Goal: Information Seeking & Learning: Check status

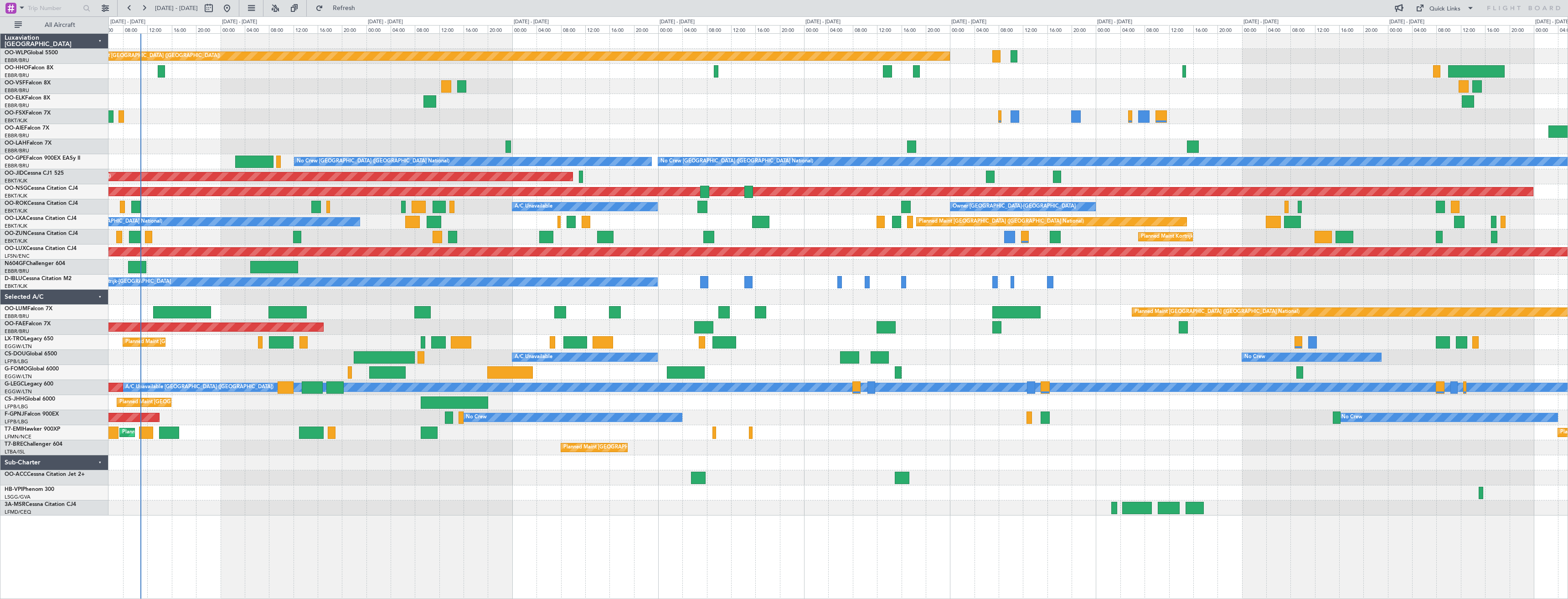
click at [946, 289] on div "No Crew Kortrijk-[GEOGRAPHIC_DATA] No Crew [GEOGRAPHIC_DATA] (Brussels National)" at bounding box center [838, 282] width 1459 height 15
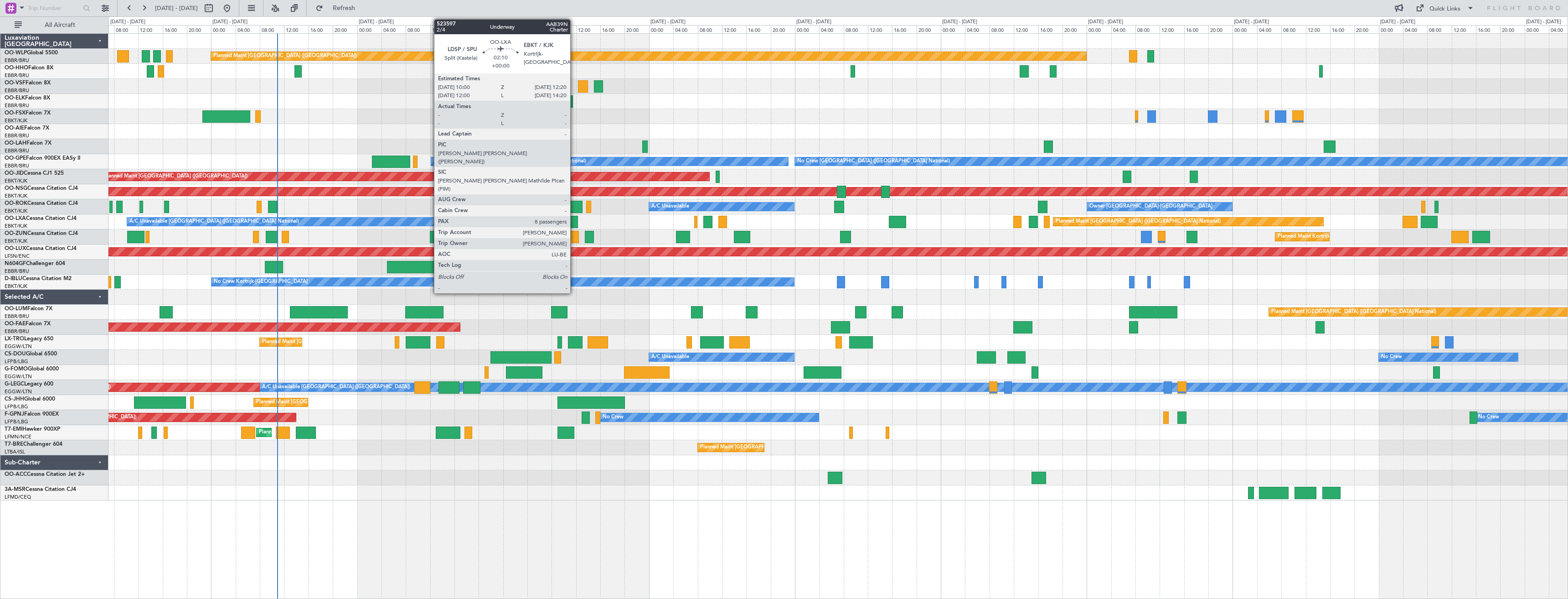
click at [575, 221] on div at bounding box center [571, 222] width 15 height 13
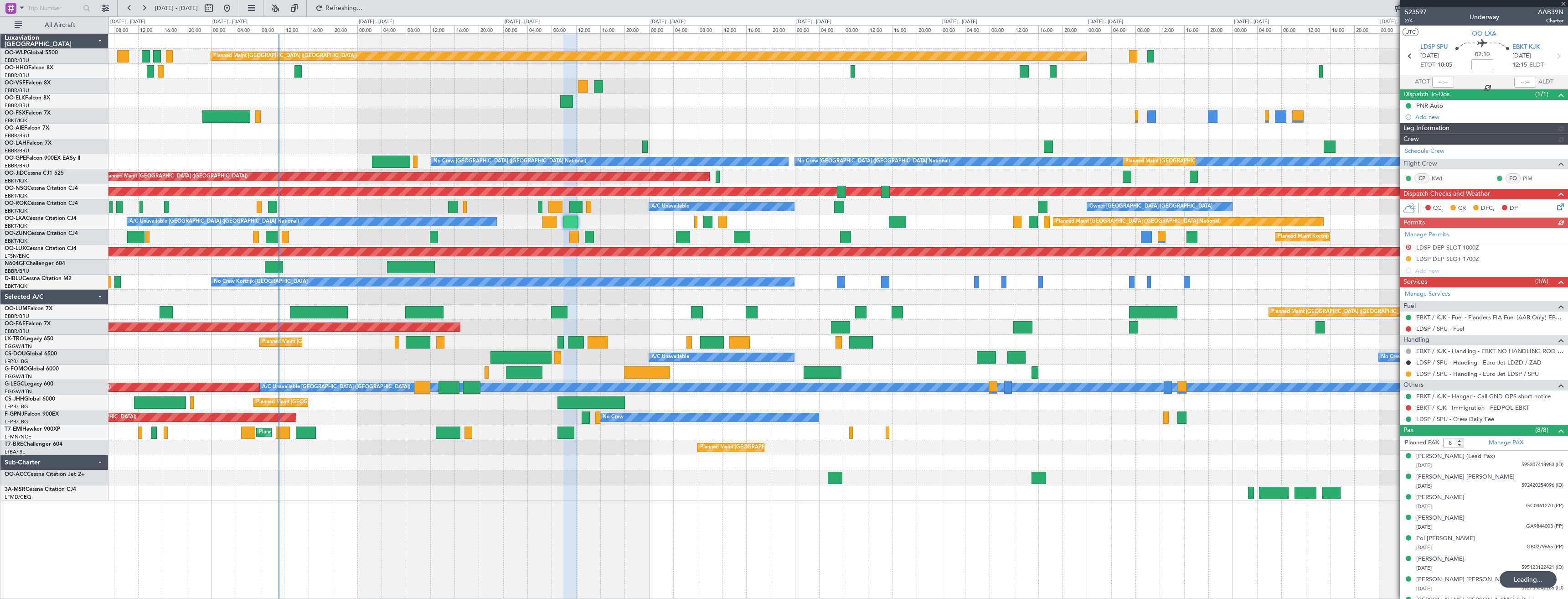
click at [5, 297] on div "Planned Maint [GEOGRAPHIC_DATA] ([GEOGRAPHIC_DATA]) Planned Maint [GEOGRAPHIC_D…" at bounding box center [784, 307] width 1568 height 583
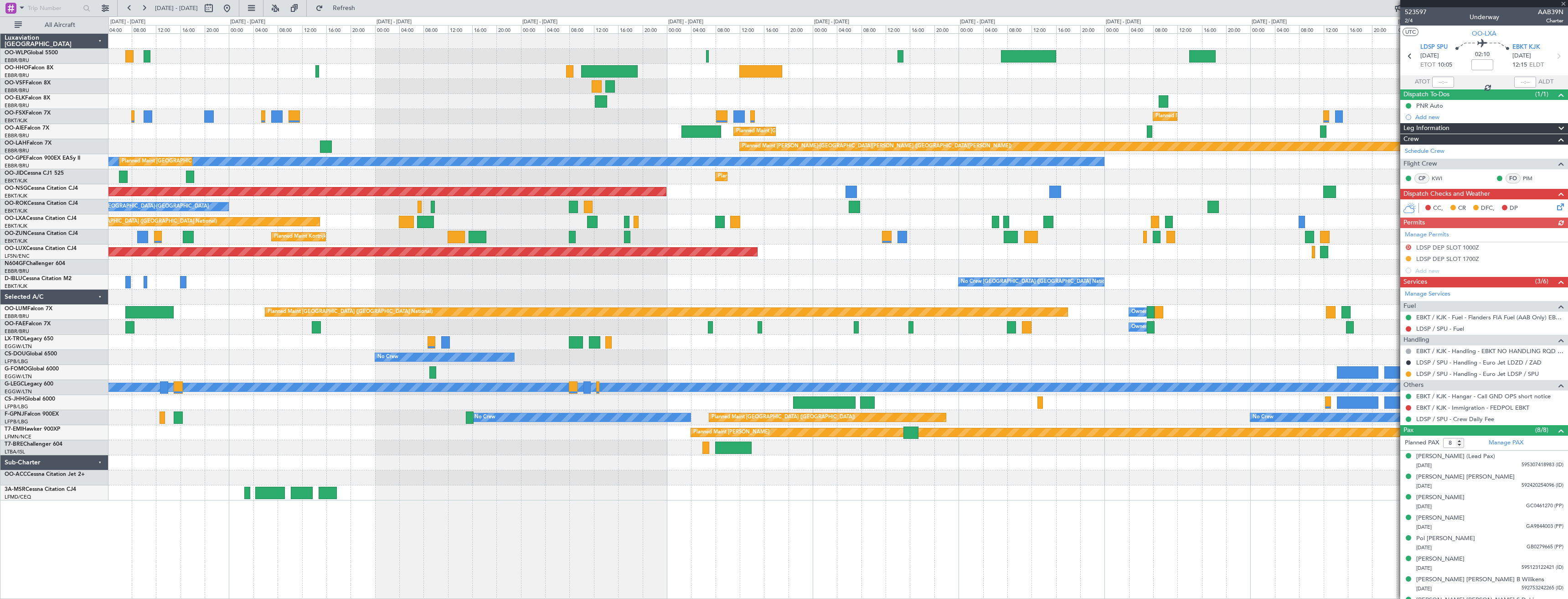
click at [0, 329] on div "Planned Maint Kortrijk-[GEOGRAPHIC_DATA] Planned Maint [GEOGRAPHIC_DATA] ([GEOG…" at bounding box center [784, 307] width 1568 height 583
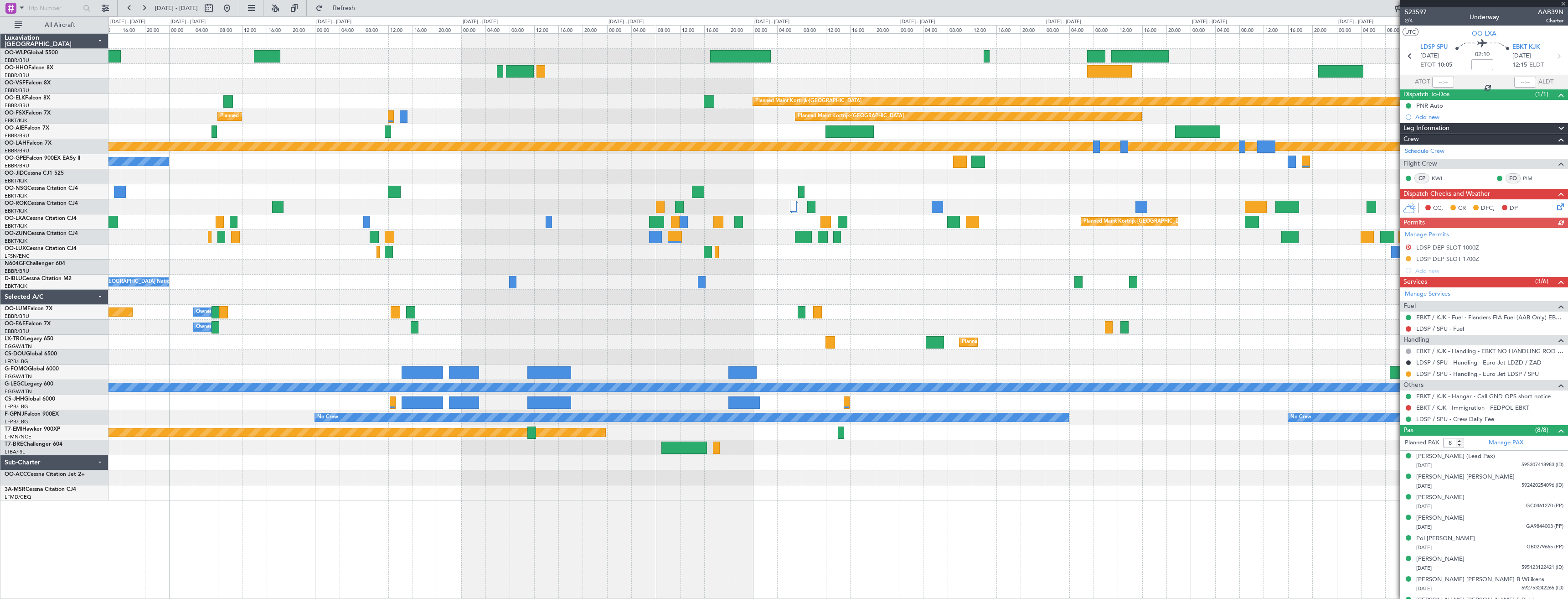
click at [0, 398] on div "Planned Maint Kortrijk-[GEOGRAPHIC_DATA] Planned Maint [GEOGRAPHIC_DATA]-[GEOGR…" at bounding box center [784, 307] width 1568 height 583
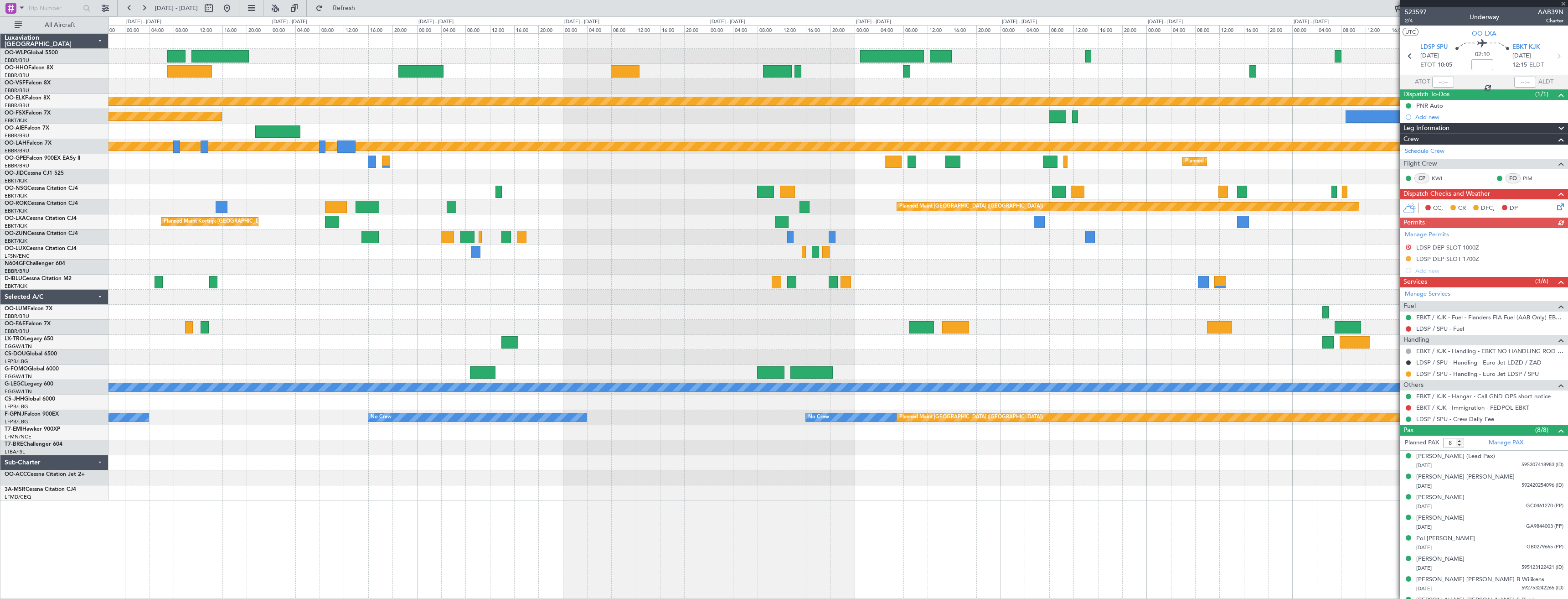
click at [0, 378] on div "Planned Maint Kortrijk-[GEOGRAPHIC_DATA] Planned Maint [GEOGRAPHIC_DATA]-[GEOGR…" at bounding box center [784, 307] width 1568 height 583
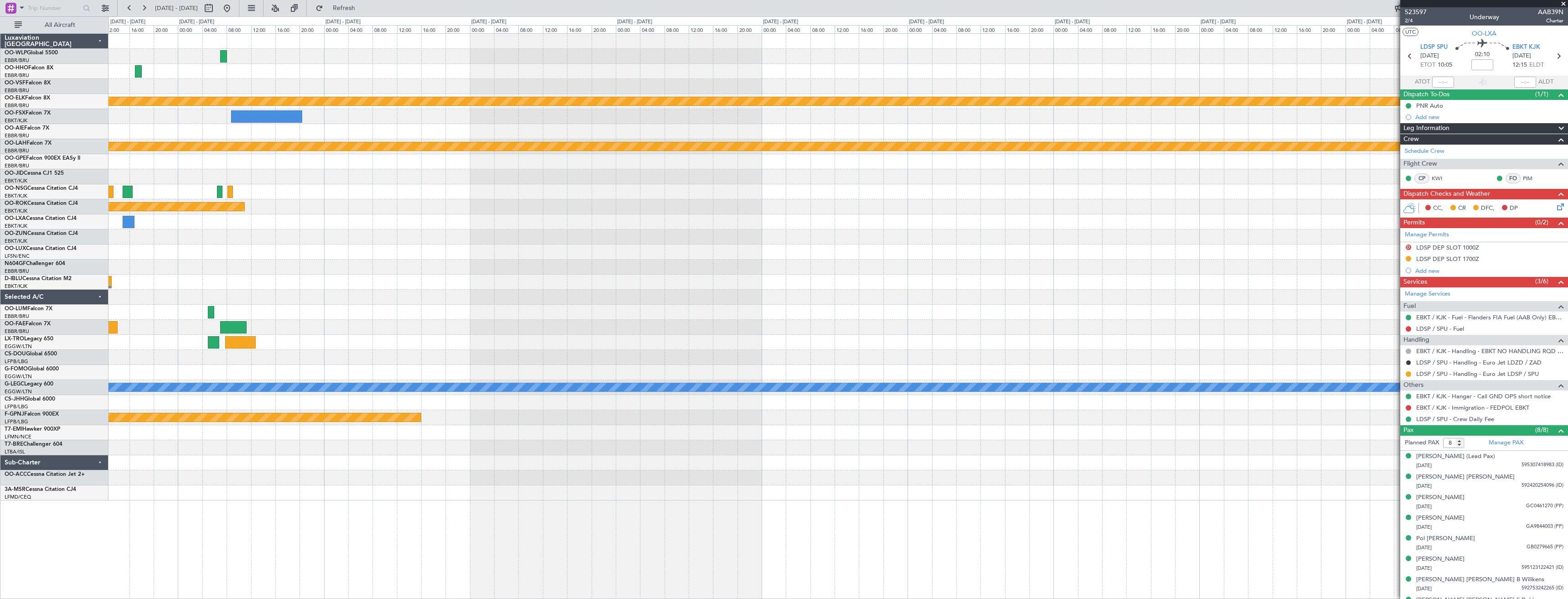
click at [53, 339] on div "Planned Maint Kortrijk-[GEOGRAPHIC_DATA] Planned [GEOGRAPHIC_DATA][PERSON_NAME]…" at bounding box center [784, 307] width 1568 height 583
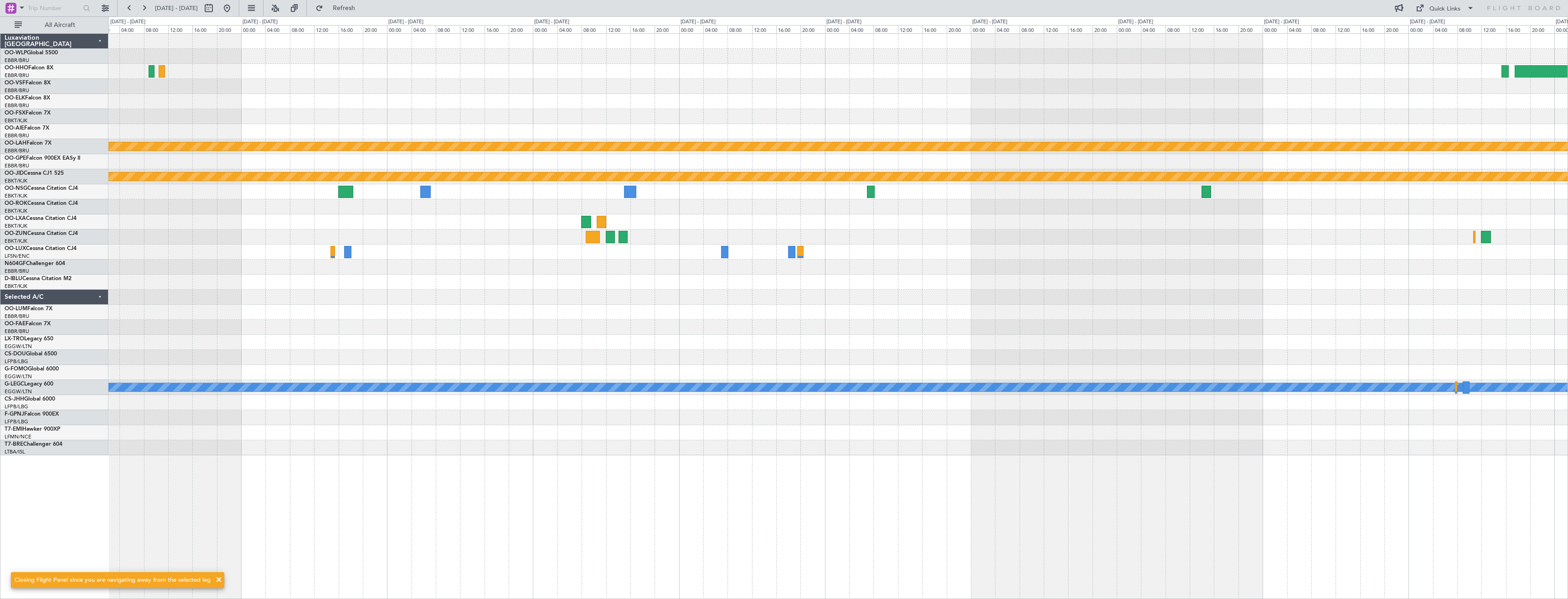
click at [446, 340] on div "Planned Maint [GEOGRAPHIC_DATA] ([GEOGRAPHIC_DATA] National) Planned [GEOGRAPHI…" at bounding box center [838, 244] width 1459 height 421
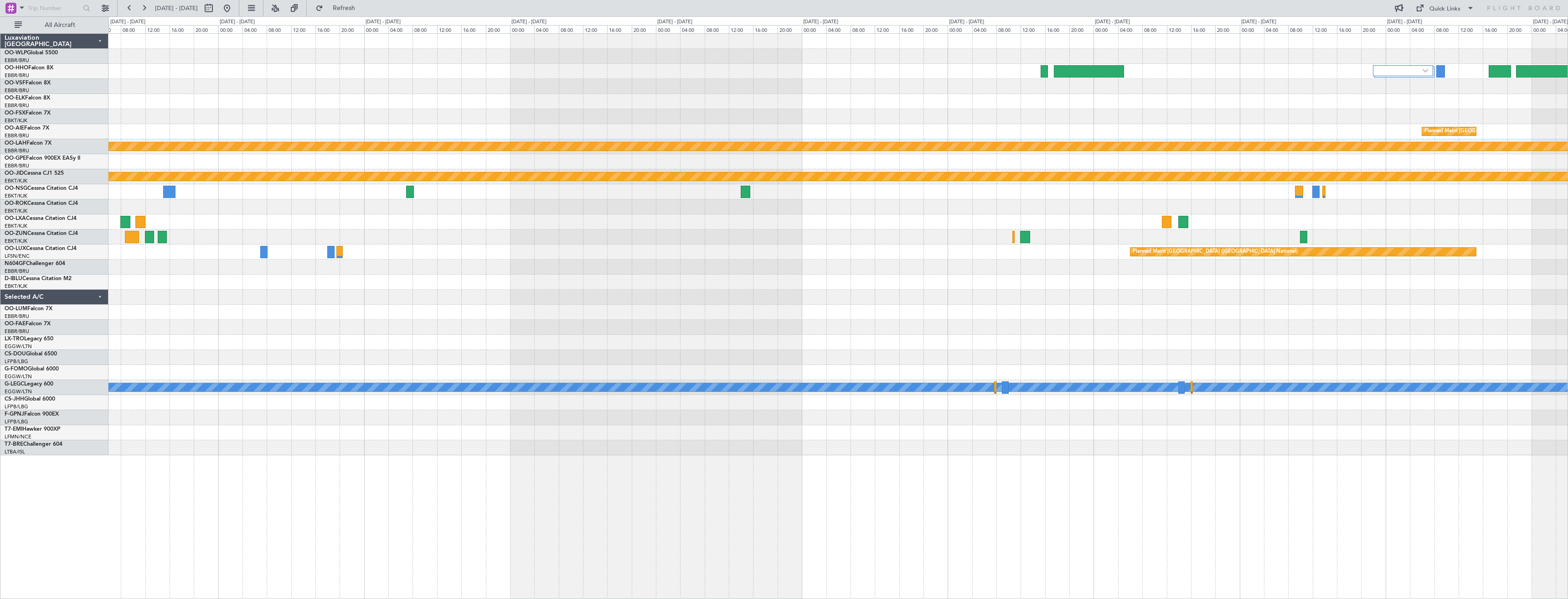
click at [582, 265] on div "Planned Maint [GEOGRAPHIC_DATA] ([GEOGRAPHIC_DATA] National) Planned [GEOGRAPHI…" at bounding box center [838, 244] width 1459 height 421
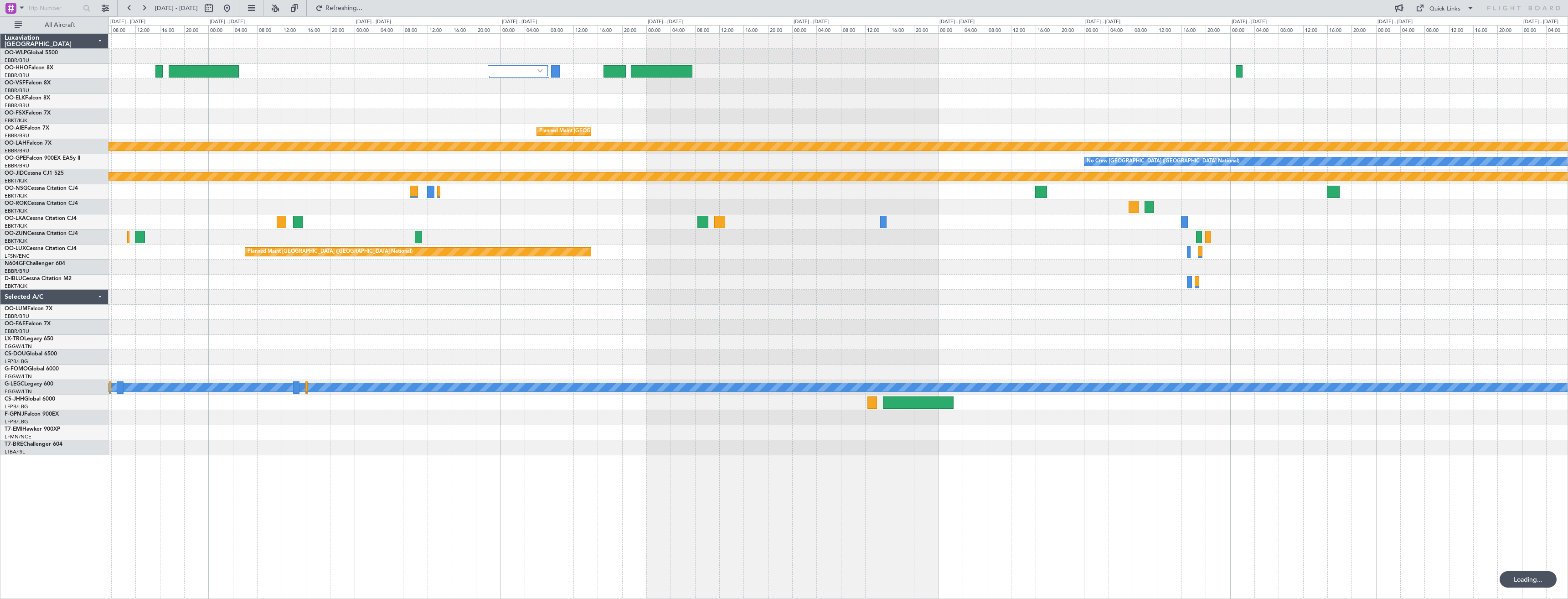
click at [413, 295] on div "Planned Maint [GEOGRAPHIC_DATA] ([GEOGRAPHIC_DATA] National) Planned [GEOGRAPHI…" at bounding box center [838, 244] width 1459 height 421
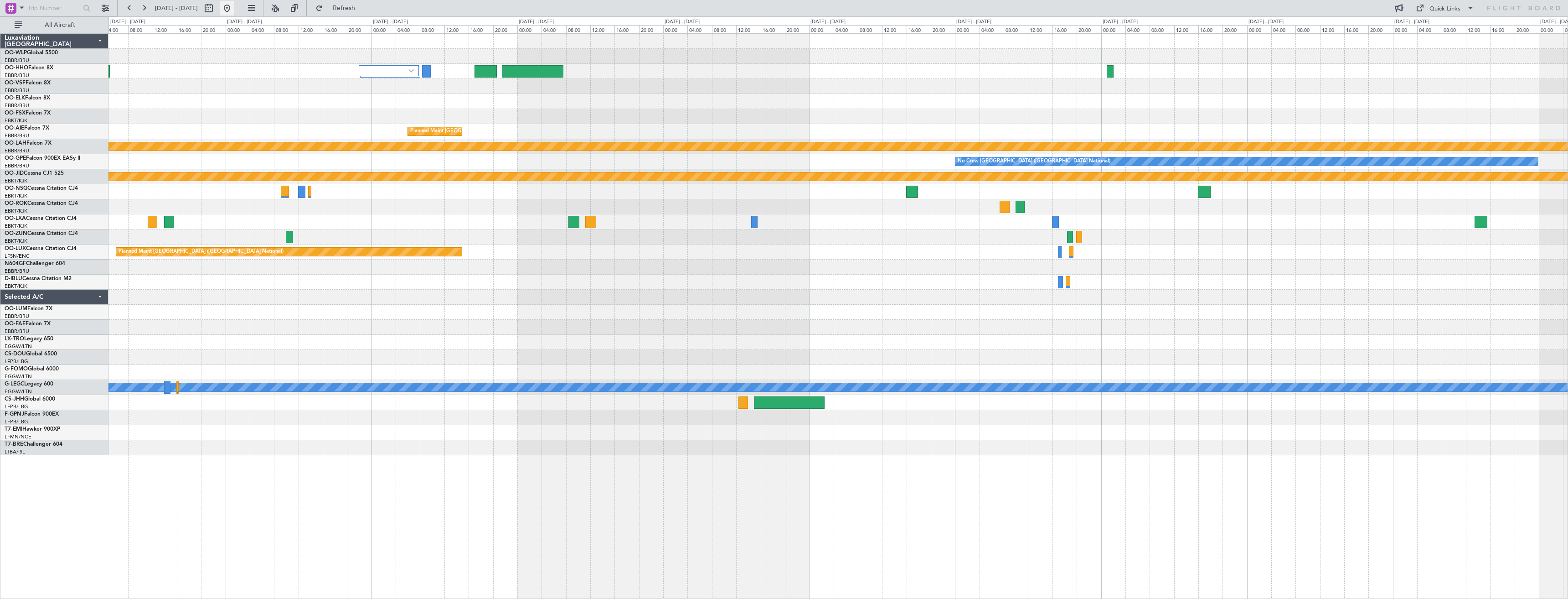
click at [234, 7] on button at bounding box center [227, 8] width 15 height 15
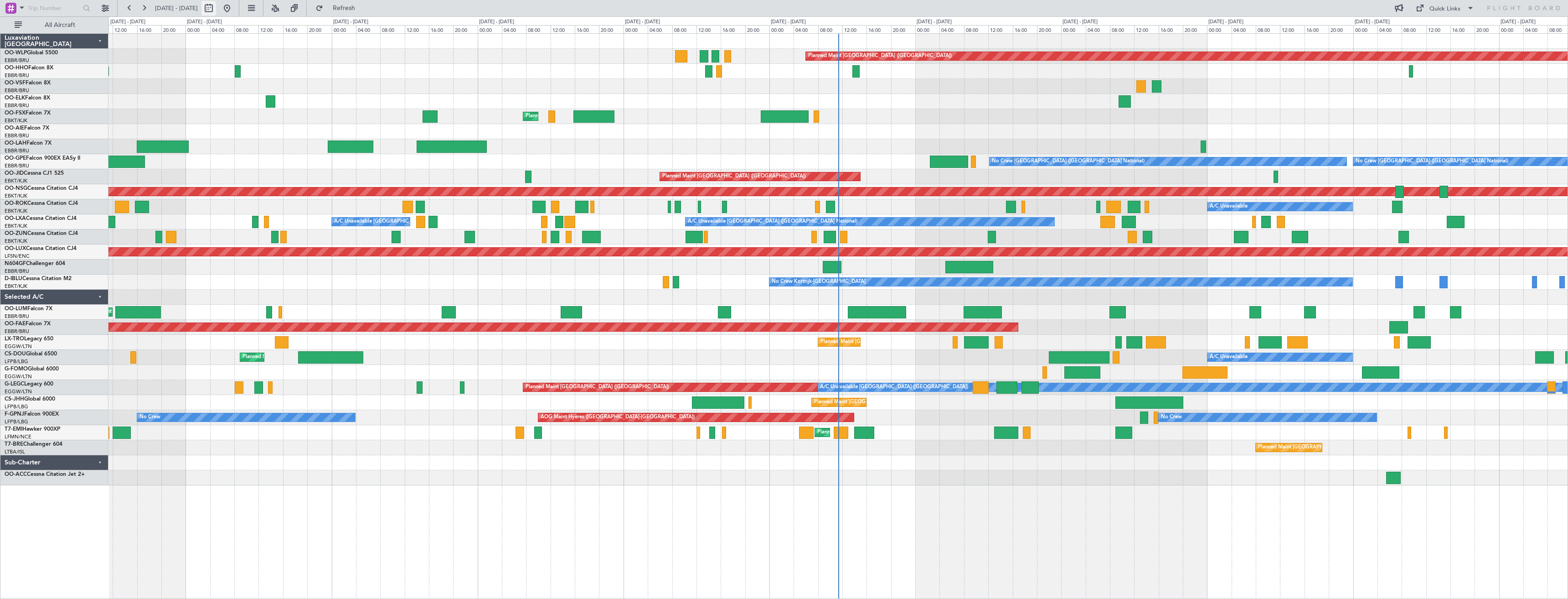
click at [216, 6] on button at bounding box center [209, 8] width 15 height 15
select select "8"
click at [278, 29] on select "2015 2016 2017 2018 2019 2020 2021 2022 2023 2024 2025 2026 2027 2028 2029 2030…" at bounding box center [268, 27] width 48 height 11
select select "2024"
click at [245, 21] on select "2015 2016 2017 2018 2019 2020 2021 2022 2023 2024 2025 2026 2027 2028 2029 2030…" at bounding box center [268, 27] width 48 height 11
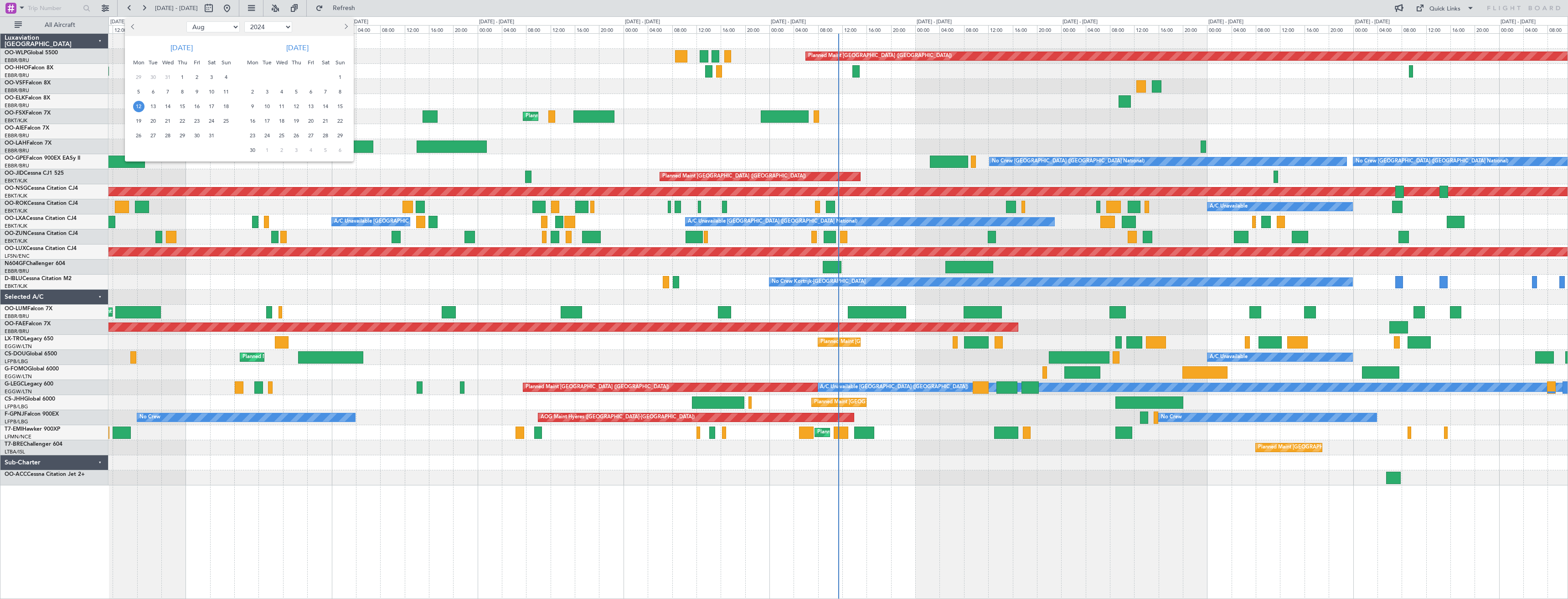
click at [138, 102] on span "12" at bounding box center [138, 106] width 12 height 12
click at [142, 135] on span "26" at bounding box center [138, 135] width 12 height 12
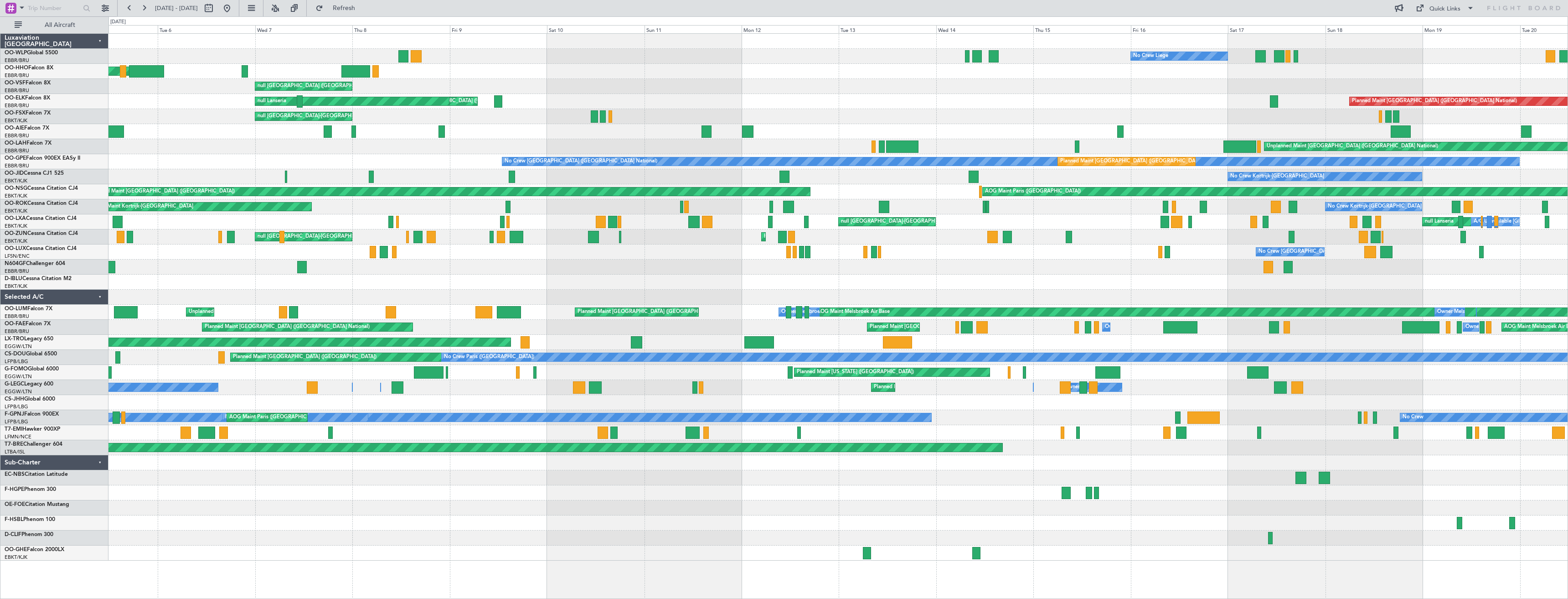
click at [976, 272] on div at bounding box center [838, 267] width 1459 height 15
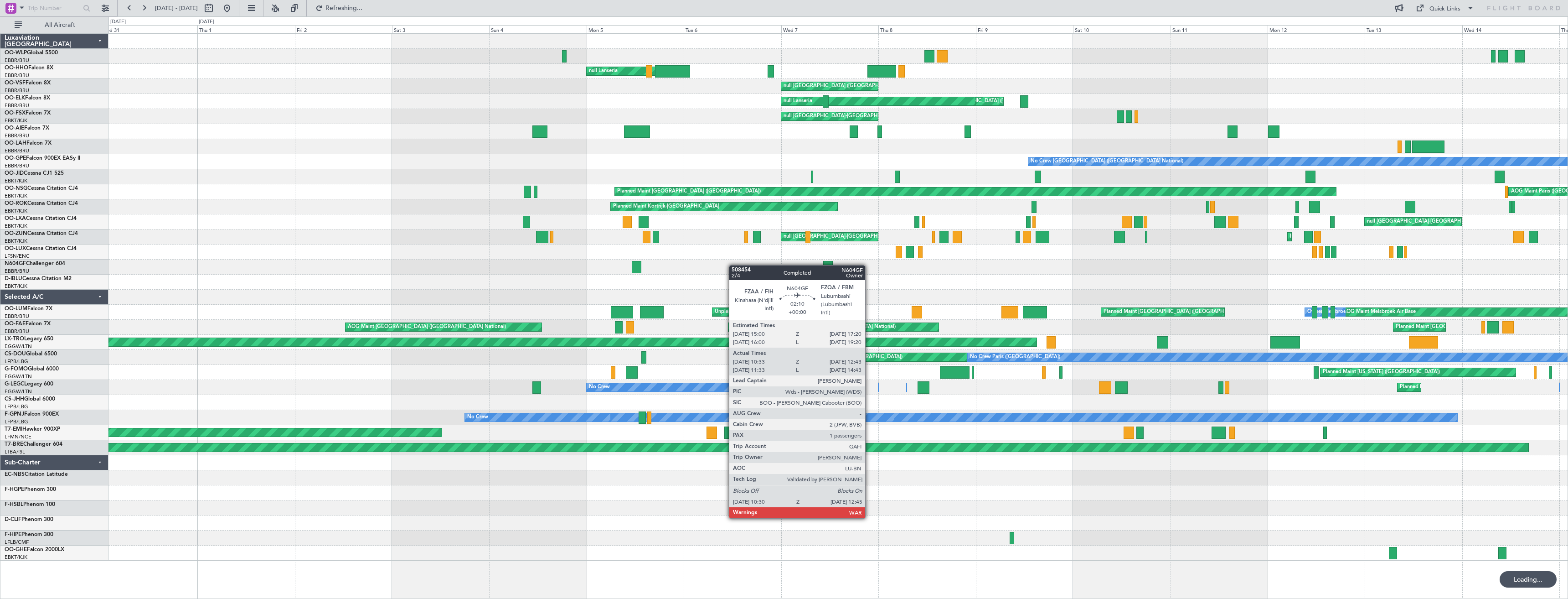
click at [921, 256] on div "No Crew Liege null [GEOGRAPHIC_DATA] null [GEOGRAPHIC_DATA] ([GEOGRAPHIC_DATA])…" at bounding box center [838, 297] width 1459 height 527
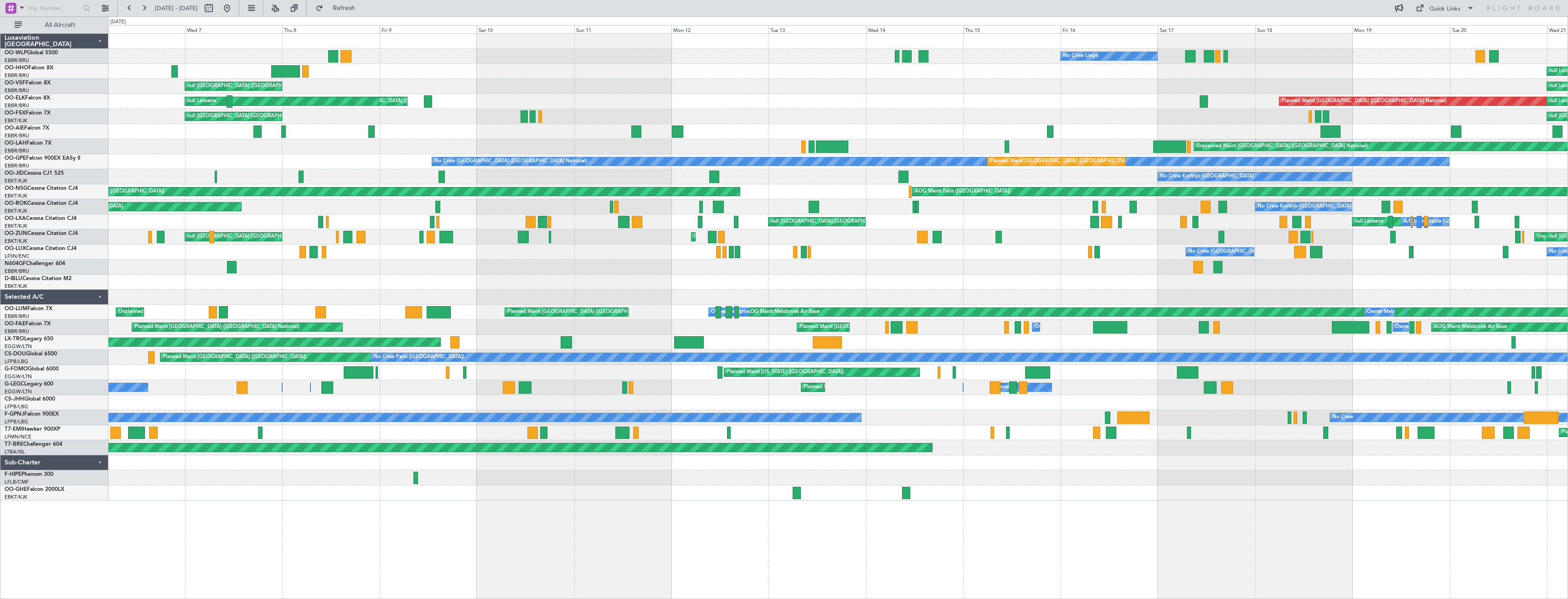
click at [119, 287] on div "No Crew Liege AOG Maint Liege null [GEOGRAPHIC_DATA] null [GEOGRAPHIC_DATA] No …" at bounding box center [838, 267] width 1459 height 467
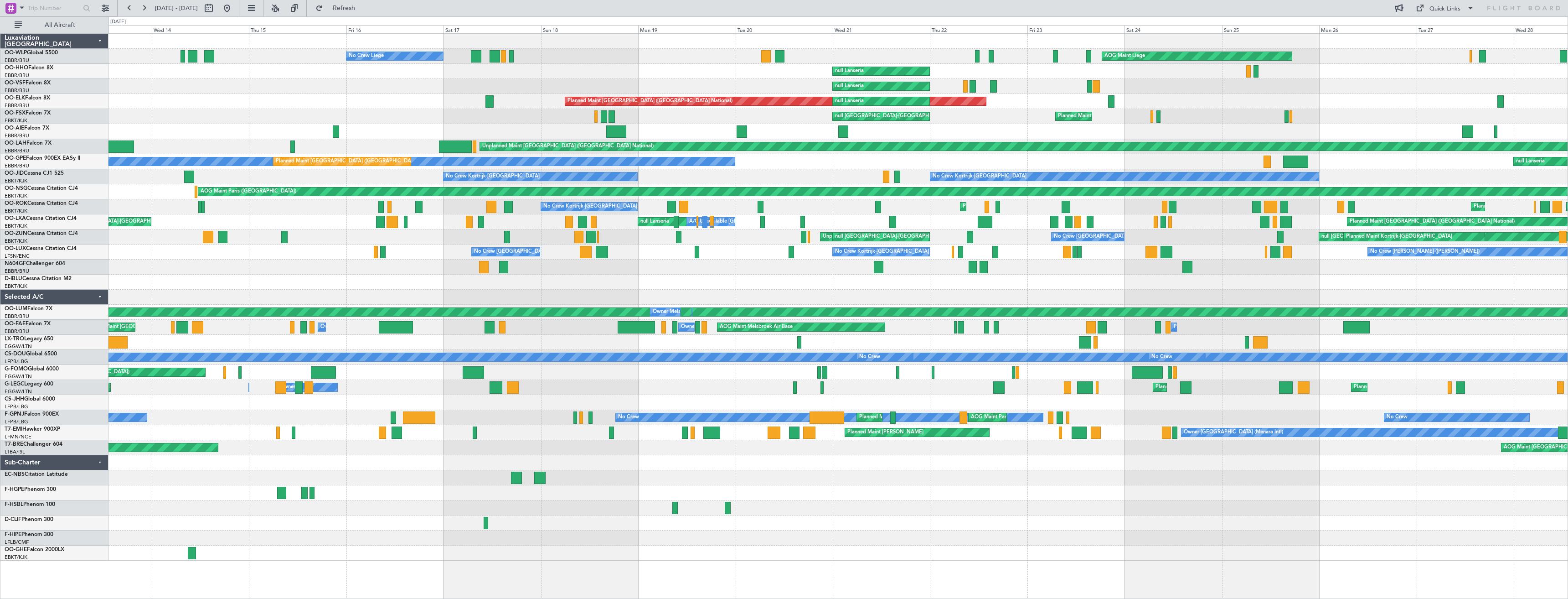
click at [413, 320] on div "No Crew Liege AOG Maint Liege null [GEOGRAPHIC_DATA] null [GEOGRAPHIC_DATA] Pla…" at bounding box center [838, 297] width 1459 height 527
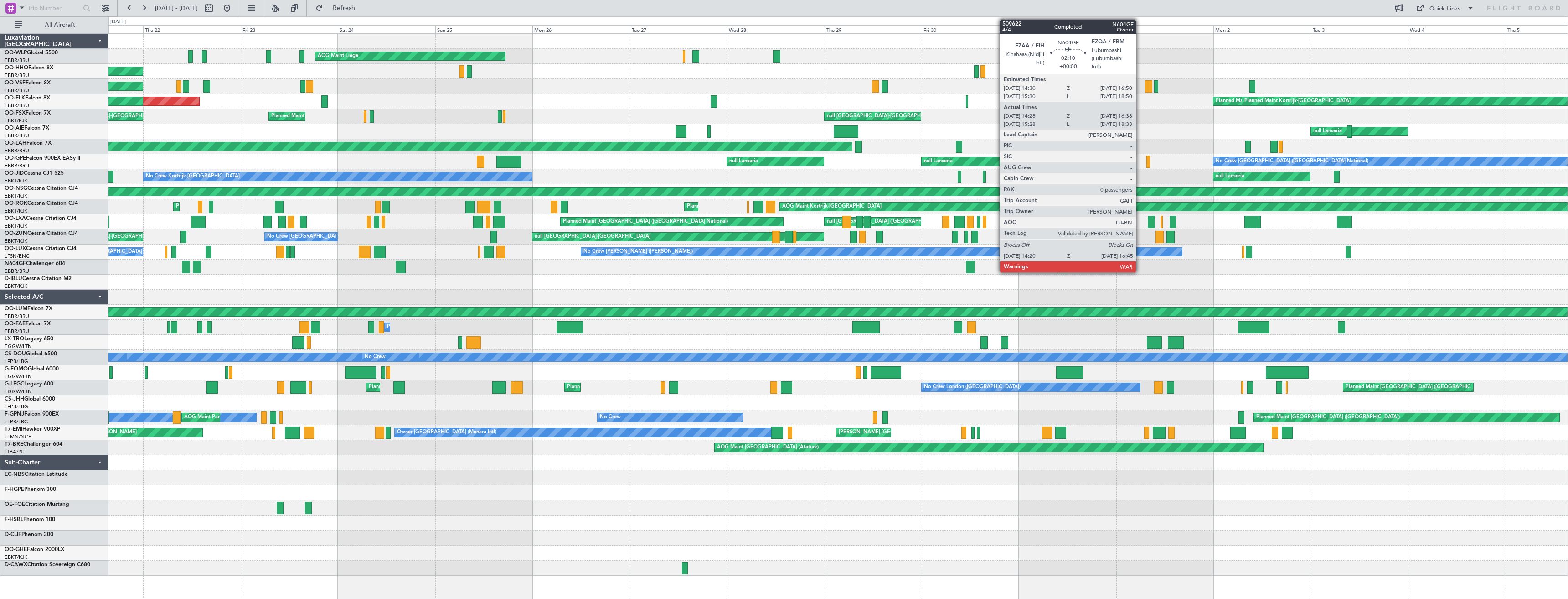
click at [489, 296] on div "AOG Maint Liege null [GEOGRAPHIC_DATA] null [GEOGRAPHIC_DATA] Planned Maint [GE…" at bounding box center [838, 304] width 1459 height 542
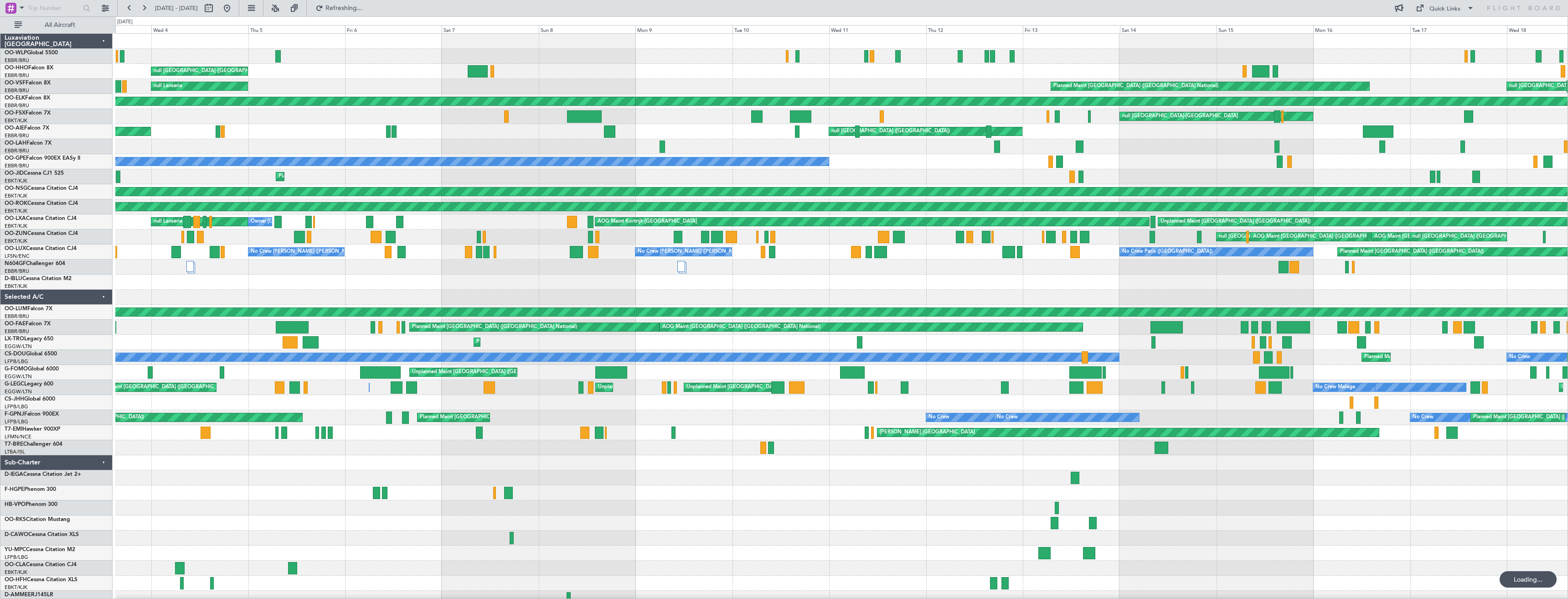
click at [664, 285] on div "null [GEOGRAPHIC_DATA] (Linate) Planned Maint Milan ([GEOGRAPHIC_DATA]) null [G…" at bounding box center [842, 342] width 1452 height 617
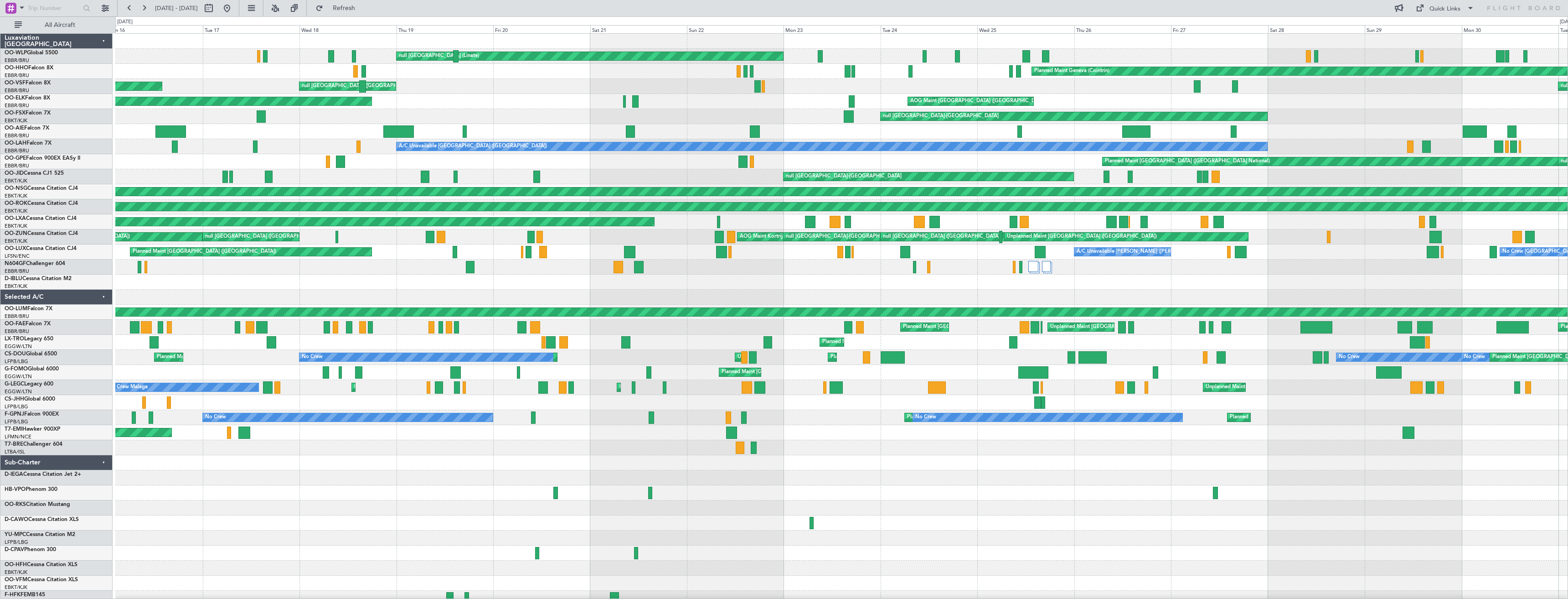
click at [771, 281] on div "Planned Maint Milan (Linate) null [GEOGRAPHIC_DATA] (Linate) Planned Maint Gene…" at bounding box center [842, 327] width 1452 height 587
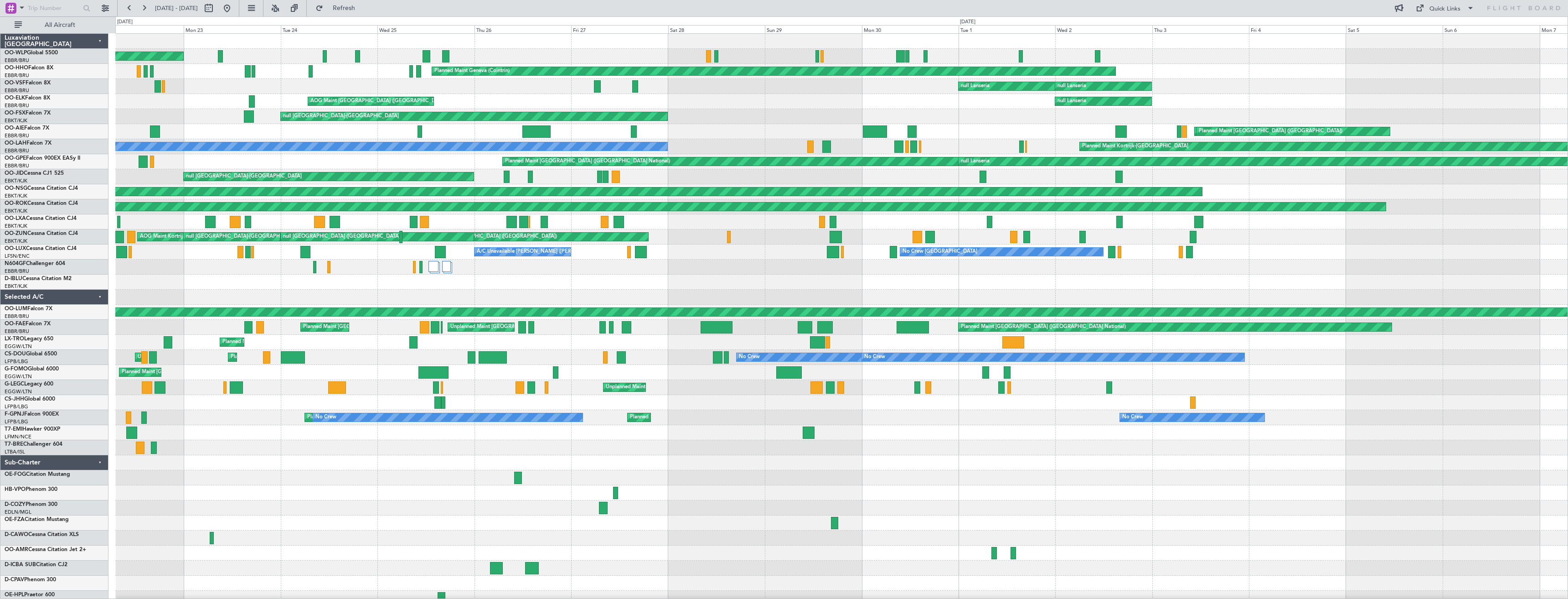
click at [813, 283] on div "null [GEOGRAPHIC_DATA] (Linate) Planned Maint Milan ([GEOGRAPHIC_DATA]) Planned…" at bounding box center [842, 342] width 1452 height 617
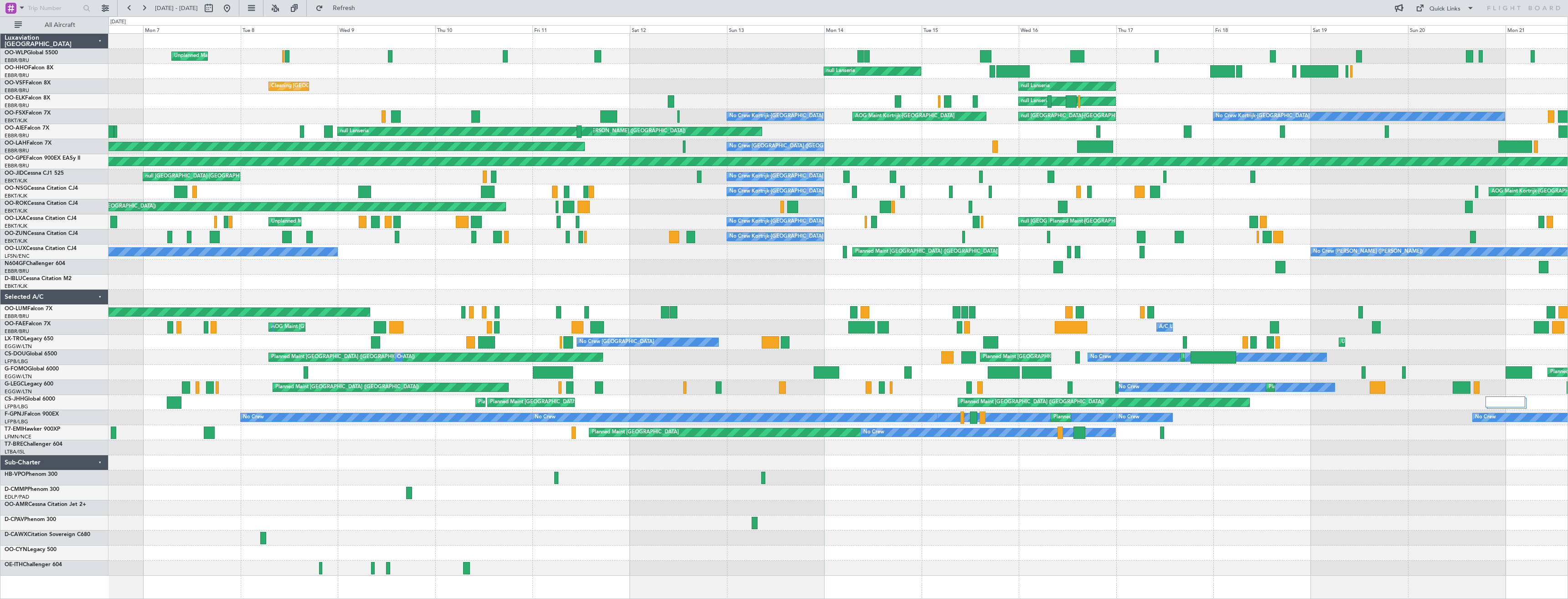
click at [809, 283] on div "Unplanned Maint Liege null [GEOGRAPHIC_DATA] (Linate) null [GEOGRAPHIC_DATA] Cl…" at bounding box center [838, 304] width 1459 height 542
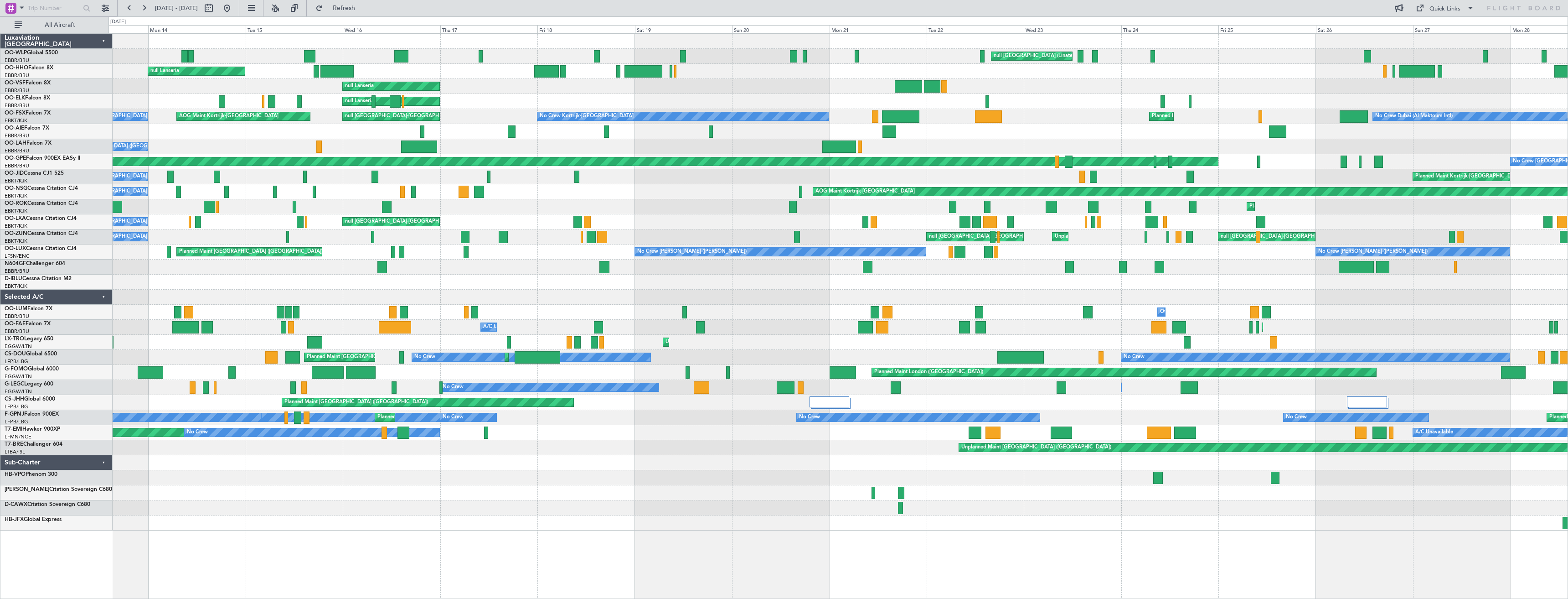
click at [511, 275] on div "null [GEOGRAPHIC_DATA] (Linate) Cleaning Liege null Liege null [GEOGRAPHIC_DATA…" at bounding box center [838, 282] width 1459 height 497
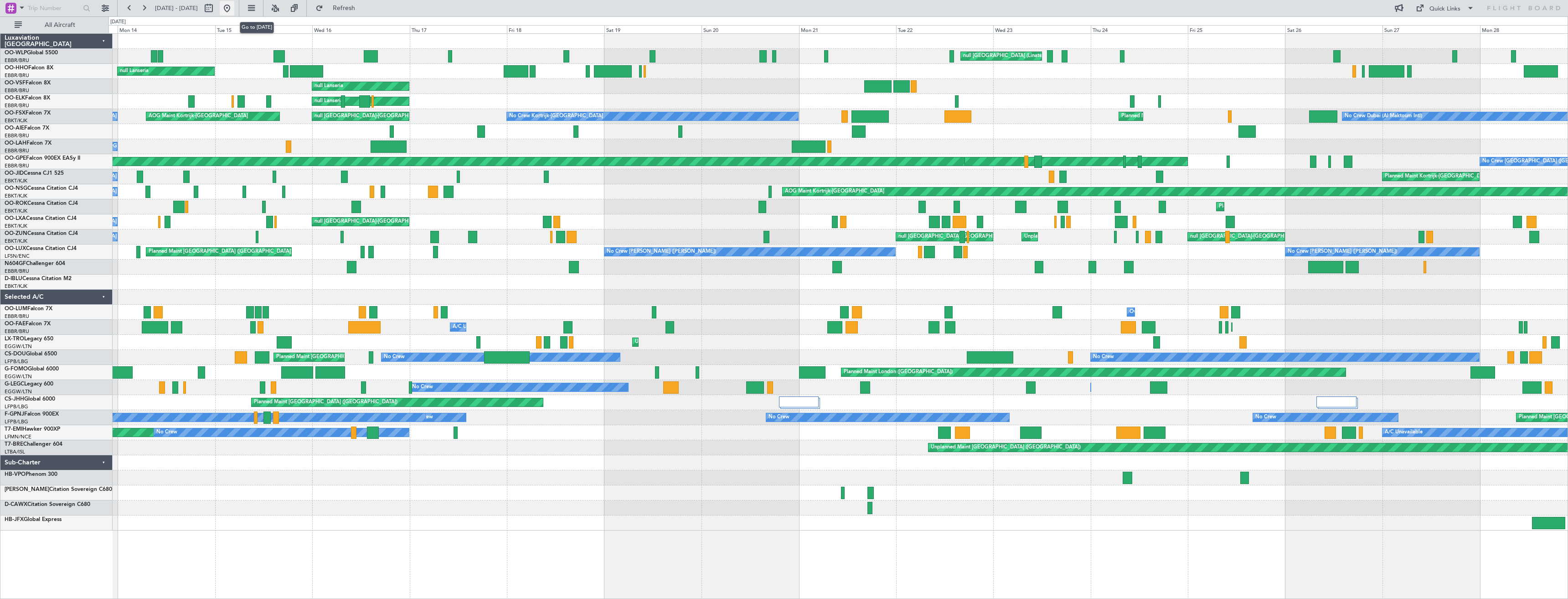
click at [234, 6] on button at bounding box center [227, 8] width 15 height 15
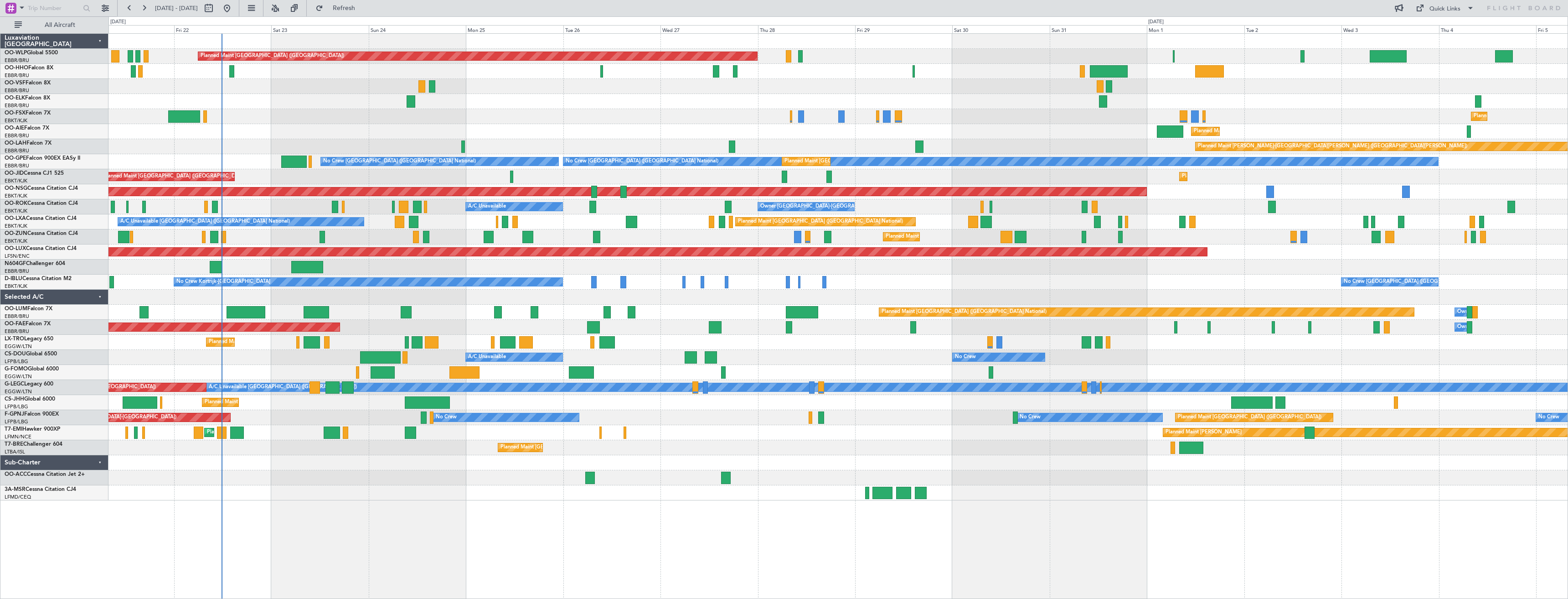
click at [612, 180] on div "Planned Maint [GEOGRAPHIC_DATA] ([GEOGRAPHIC_DATA]) Planned Maint [GEOGRAPHIC_D…" at bounding box center [838, 267] width 1459 height 467
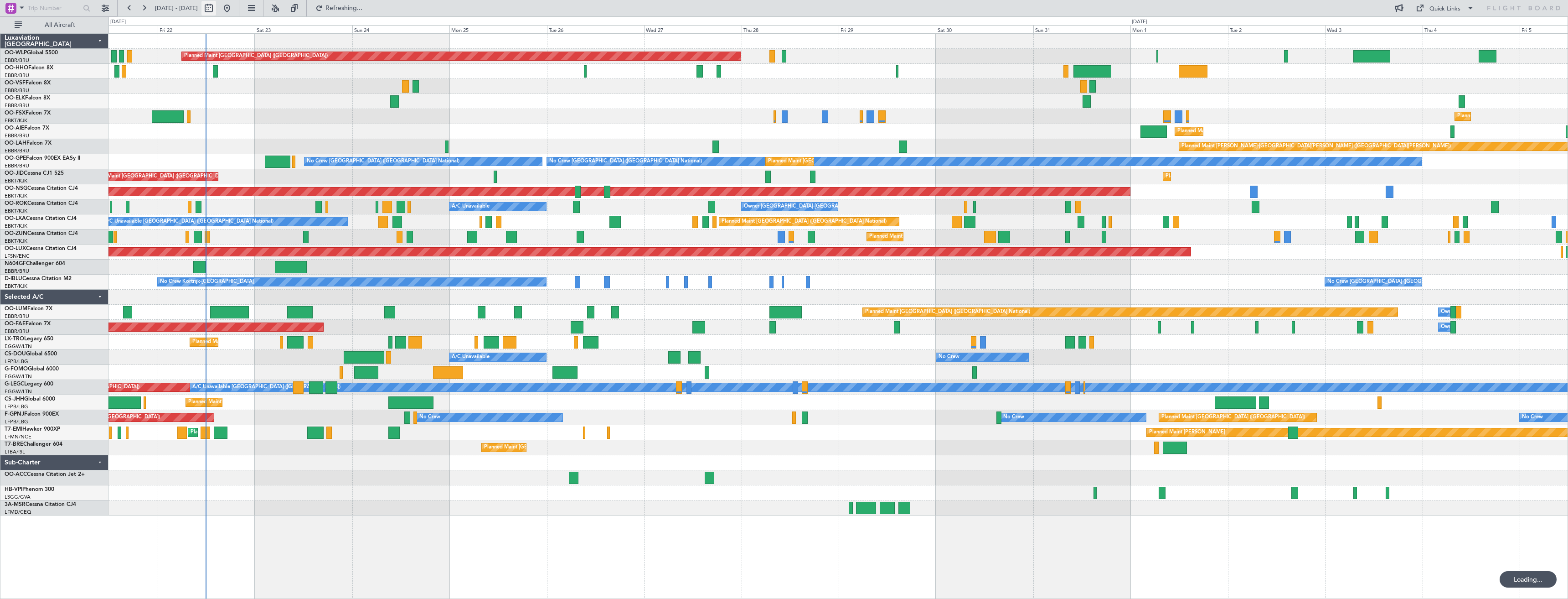
click at [216, 6] on button at bounding box center [209, 8] width 15 height 15
select select "8"
select select "2025"
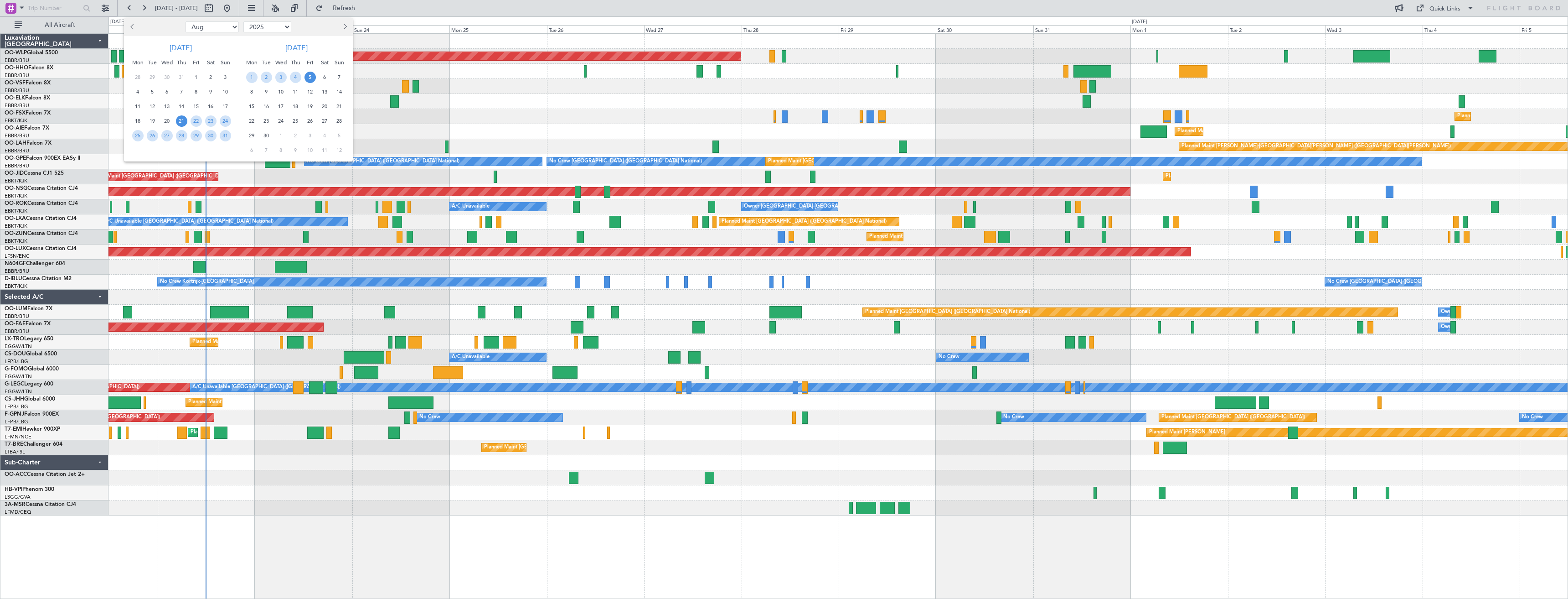
click at [220, 24] on select "Jan Feb Mar Apr May Jun [DATE] Aug Sep Oct Nov Dec" at bounding box center [212, 27] width 53 height 11
select select "1"
click at [185, 21] on select "Jan Feb Mar Apr May Jun [DATE] Aug Sep Oct Nov Dec" at bounding box center [212, 27] width 53 height 11
click at [169, 79] on span "1" at bounding box center [166, 77] width 12 height 12
click at [202, 30] on select "Jan Feb Mar Apr May Jun [DATE] Aug Sep Oct Nov Dec" at bounding box center [212, 27] width 53 height 11
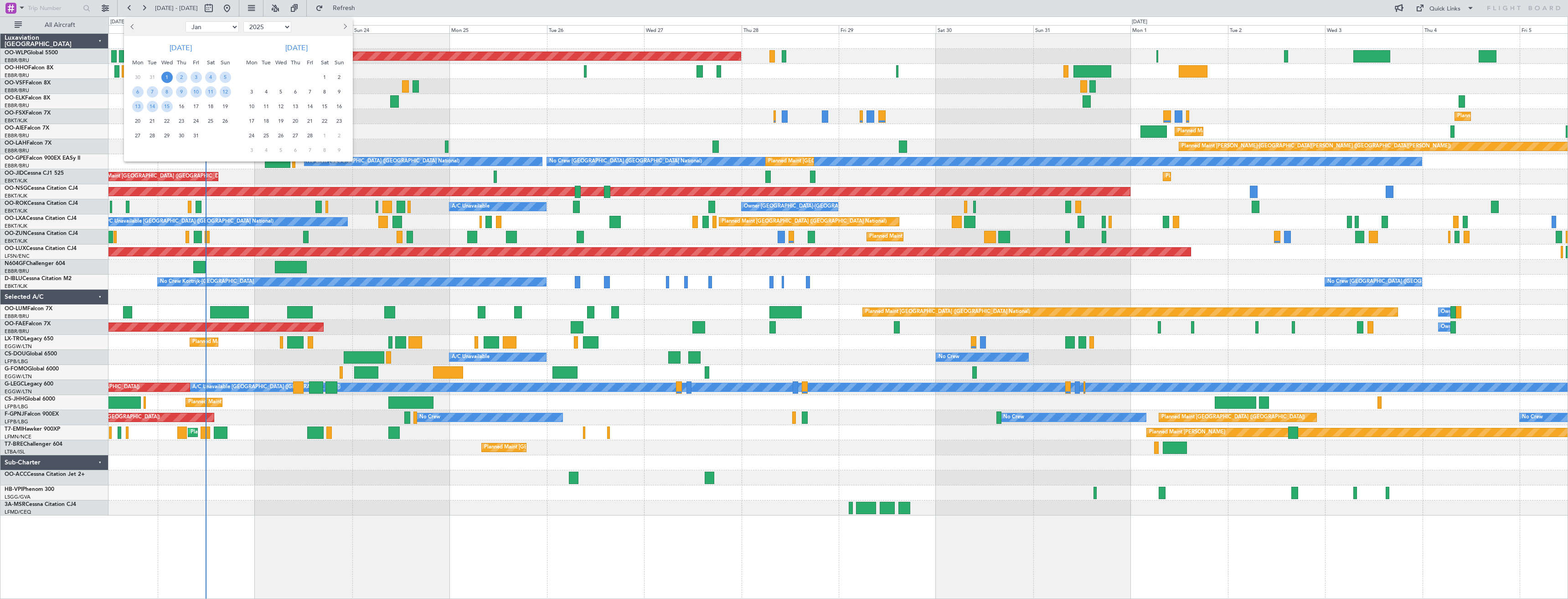
click at [256, 23] on select "2015 2016 2017 2018 2019 2020 2021 2022 2023 2024 2025 2026 2027 2028 2029 2030…" at bounding box center [267, 27] width 48 height 11
select select "2024"
click at [243, 21] on select "2015 2016 2017 2018 2019 2020 2021 2022 2023 2024 2025 2026 2027 2028 2029 2030…" at bounding box center [267, 27] width 48 height 11
click at [141, 76] on span "1" at bounding box center [138, 77] width 12 height 12
click at [138, 106] on span "15" at bounding box center [138, 106] width 12 height 12
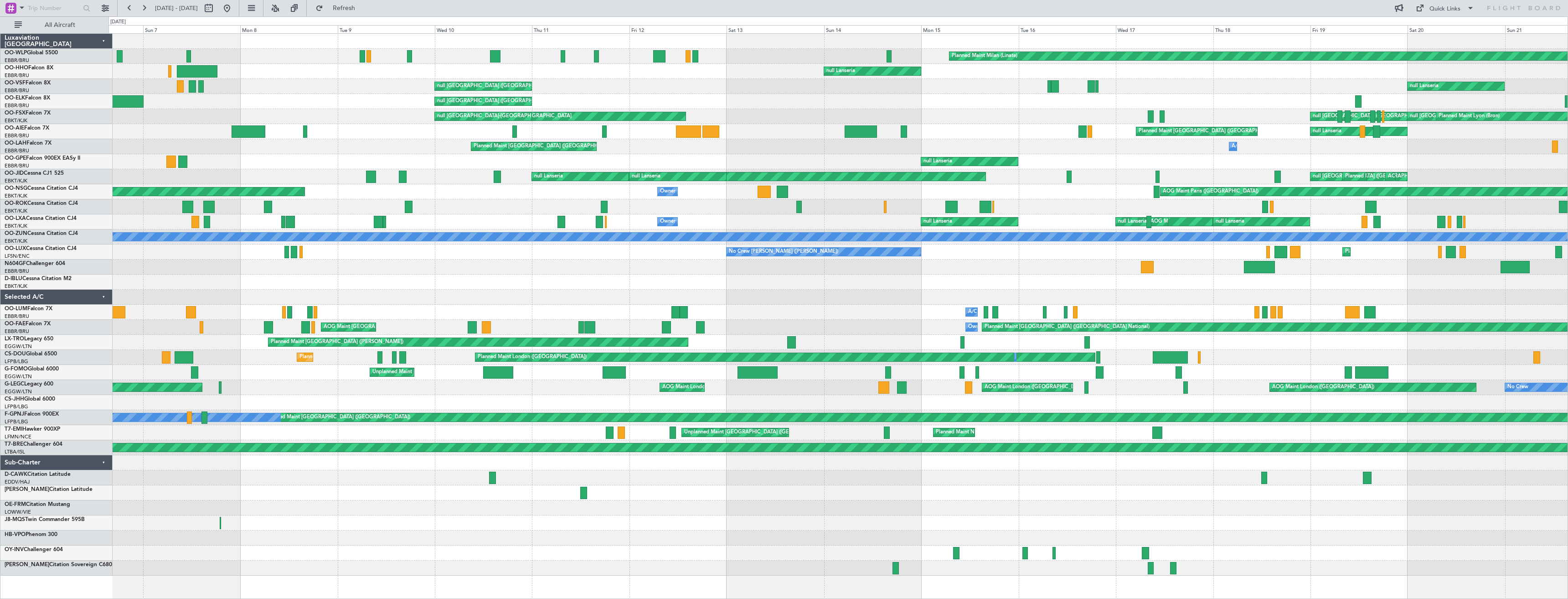
click at [112, 278] on div "Planned Maint Milan (Linate) null [GEOGRAPHIC_DATA] AOG Maint Liege Owner null …" at bounding box center [838, 304] width 1459 height 542
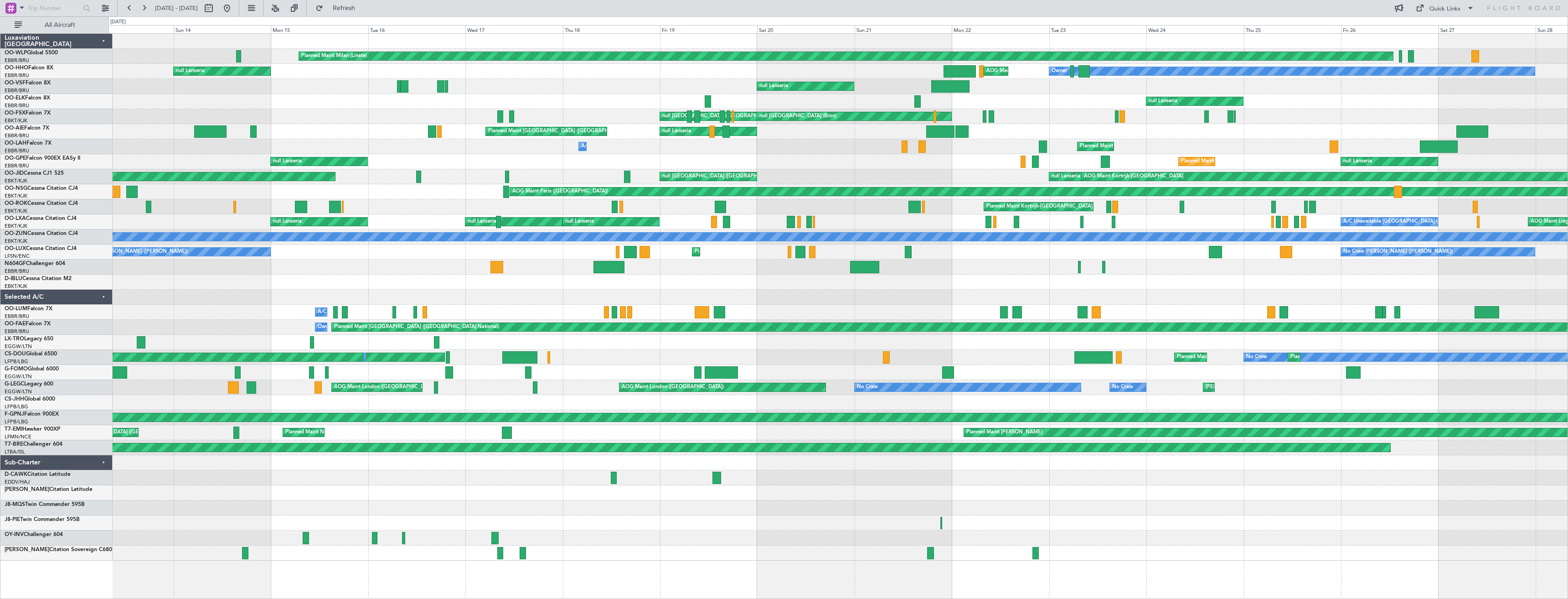
click at [586, 279] on div at bounding box center [838, 282] width 1459 height 15
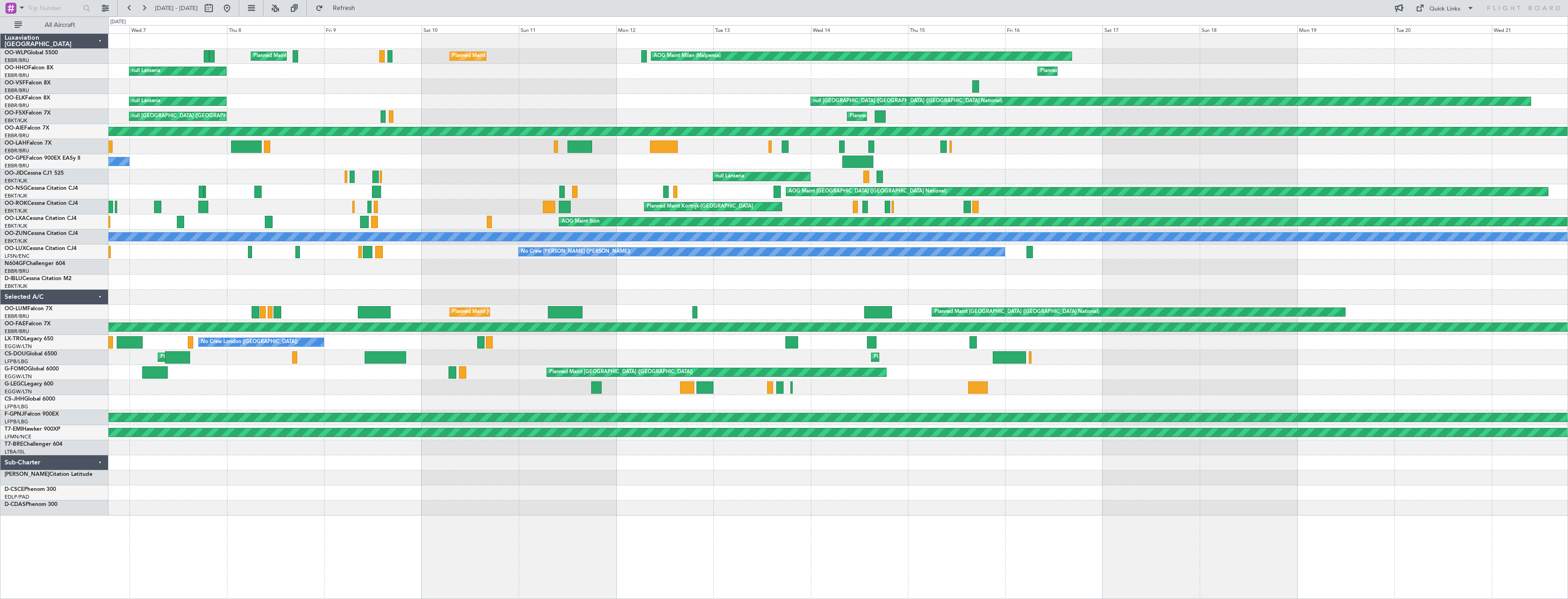
click at [510, 283] on div "Planned Maint Liege Planned Maint Milan ([GEOGRAPHIC_DATA]) AOG Maint Milan ([G…" at bounding box center [838, 274] width 1459 height 482
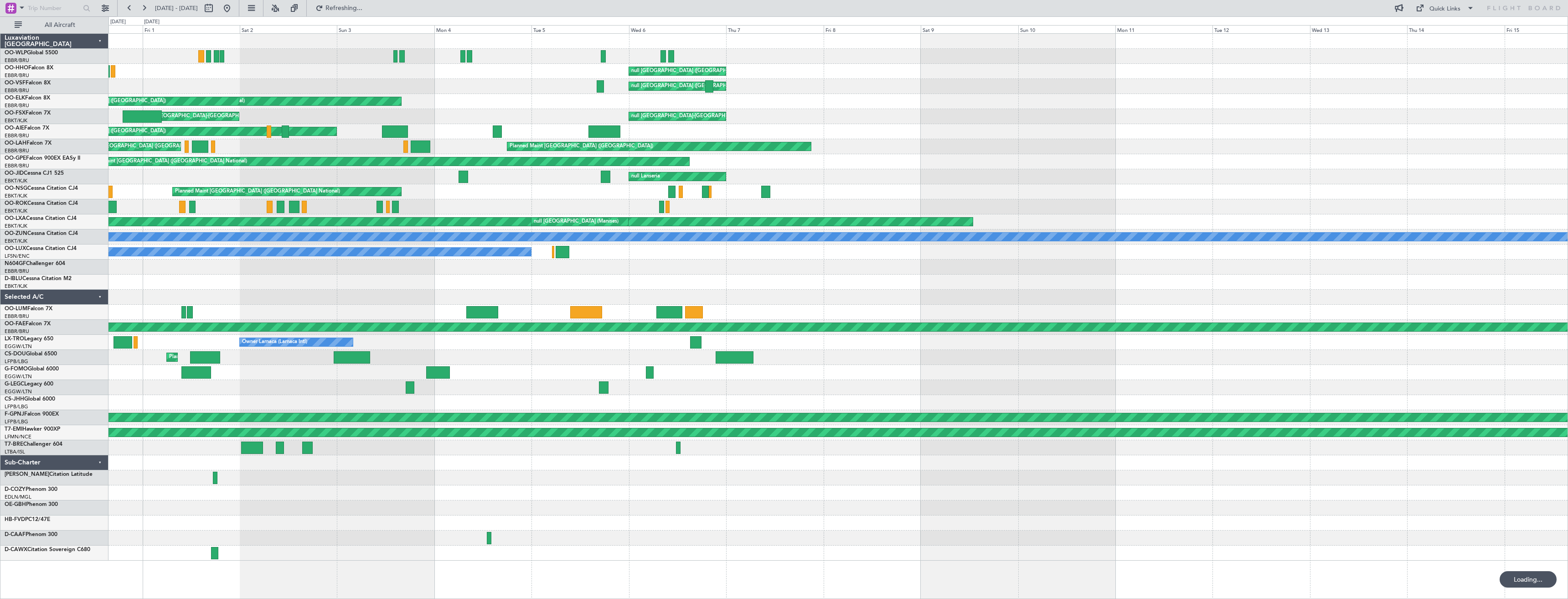
click at [474, 290] on div "null [GEOGRAPHIC_DATA] ([GEOGRAPHIC_DATA]) null [GEOGRAPHIC_DATA] ([GEOGRAPHIC_…" at bounding box center [838, 297] width 1459 height 527
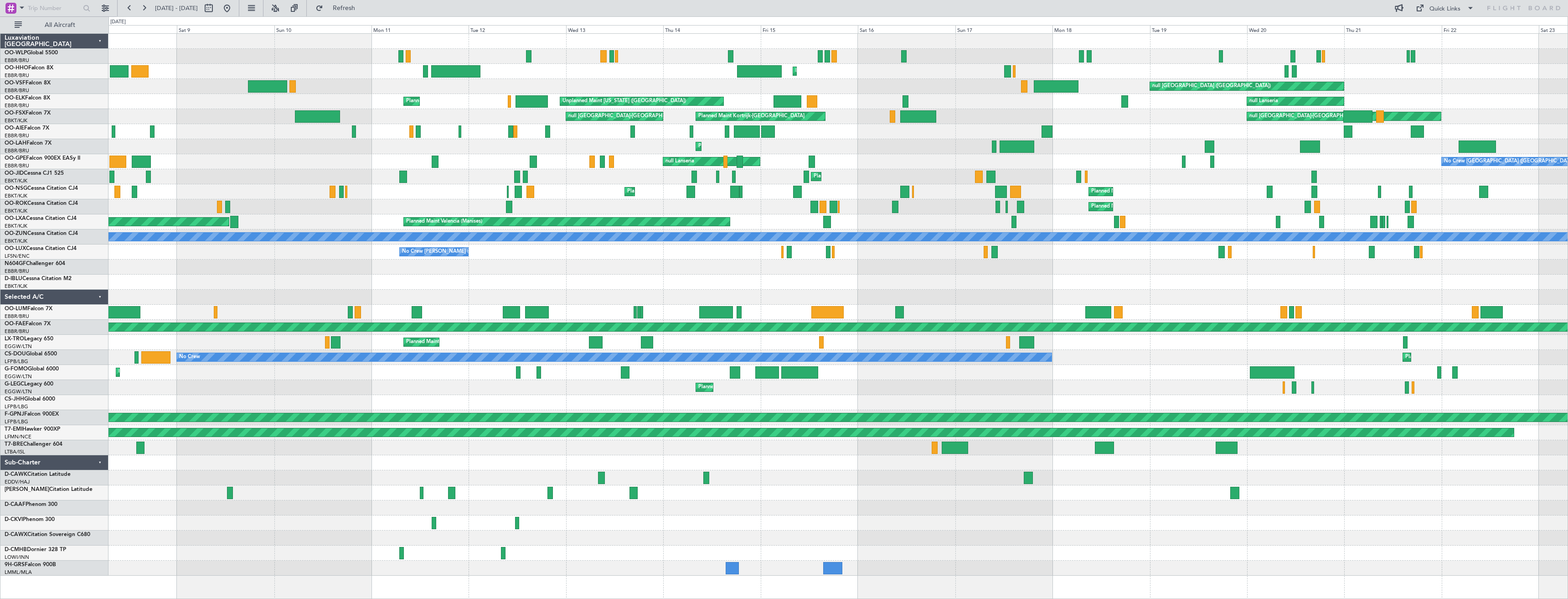
click at [325, 263] on div "Planned Maint Geneva (Cointrin) null [GEOGRAPHIC_DATA] ([GEOGRAPHIC_DATA]) null…" at bounding box center [838, 304] width 1459 height 542
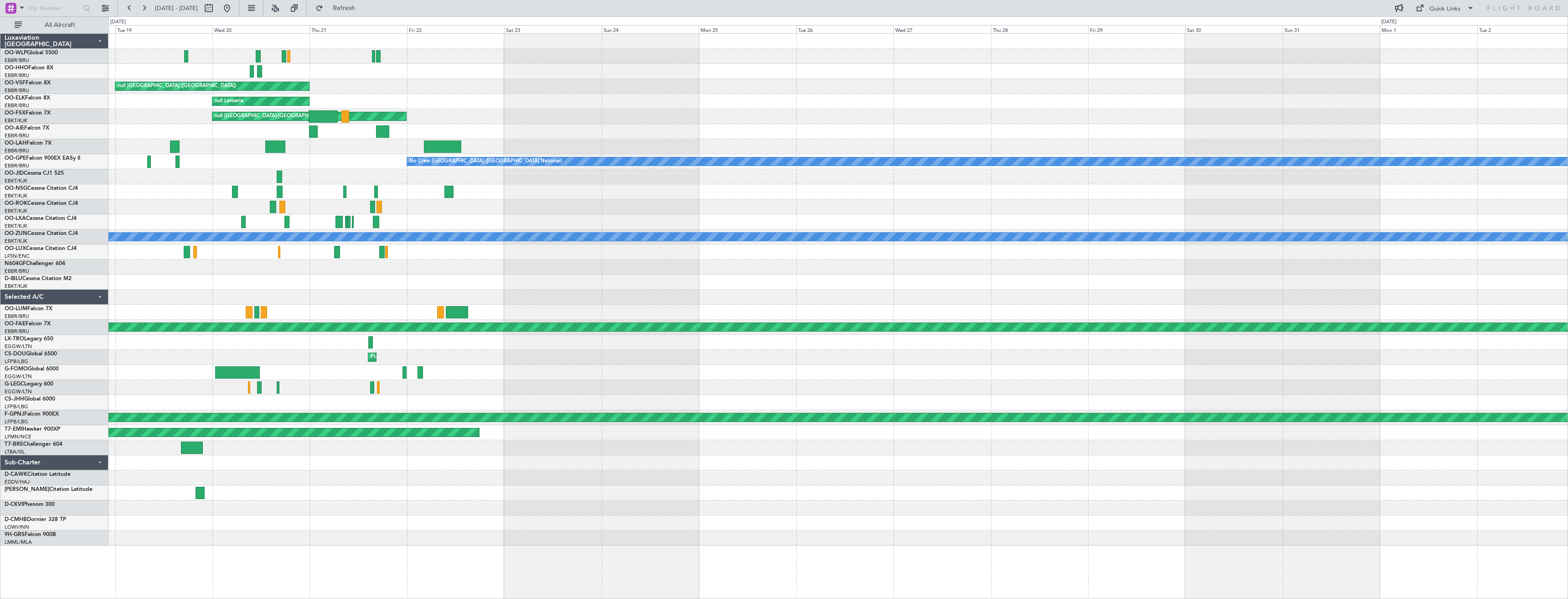
click at [214, 302] on div "Planned Maint Geneva (Cointrin) null Brussels (Brussels National) null Lanseria…" at bounding box center [838, 289] width 1459 height 511
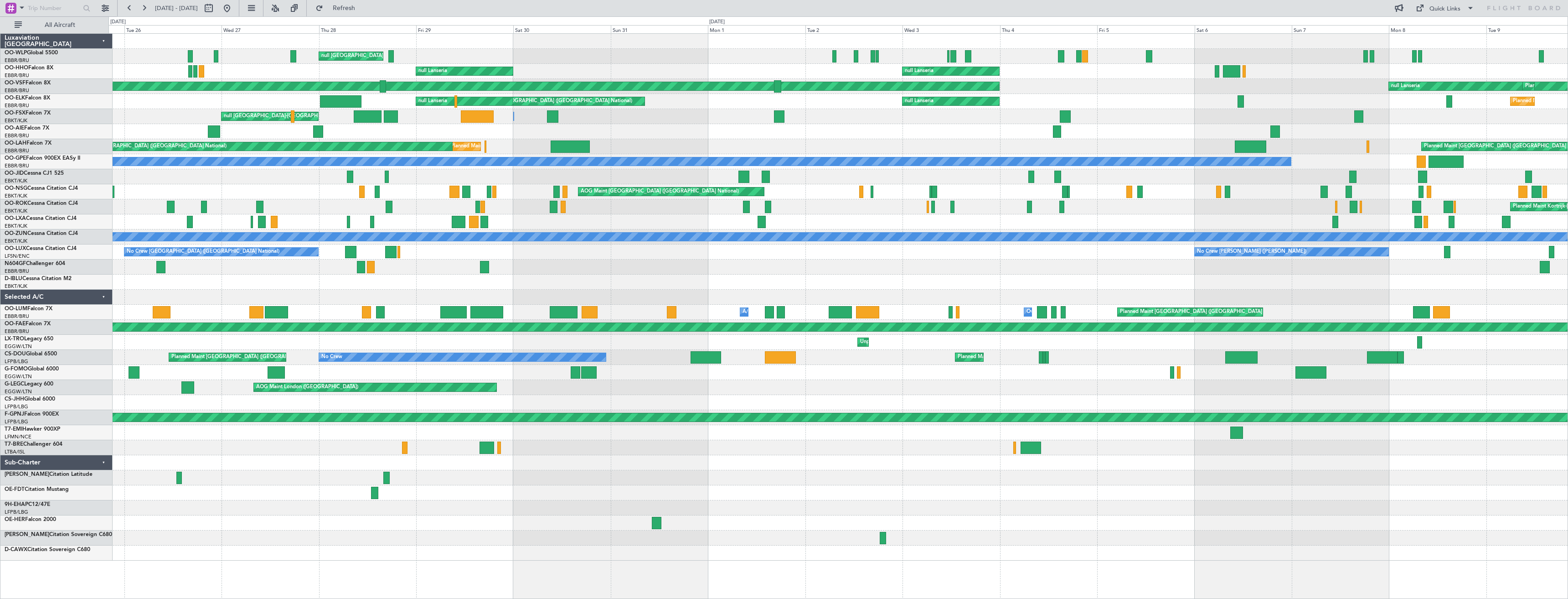
click at [198, 303] on div "null Milan (Linate) Planned Maint Brussels (Brussels National) null Lanseria nu…" at bounding box center [838, 297] width 1459 height 527
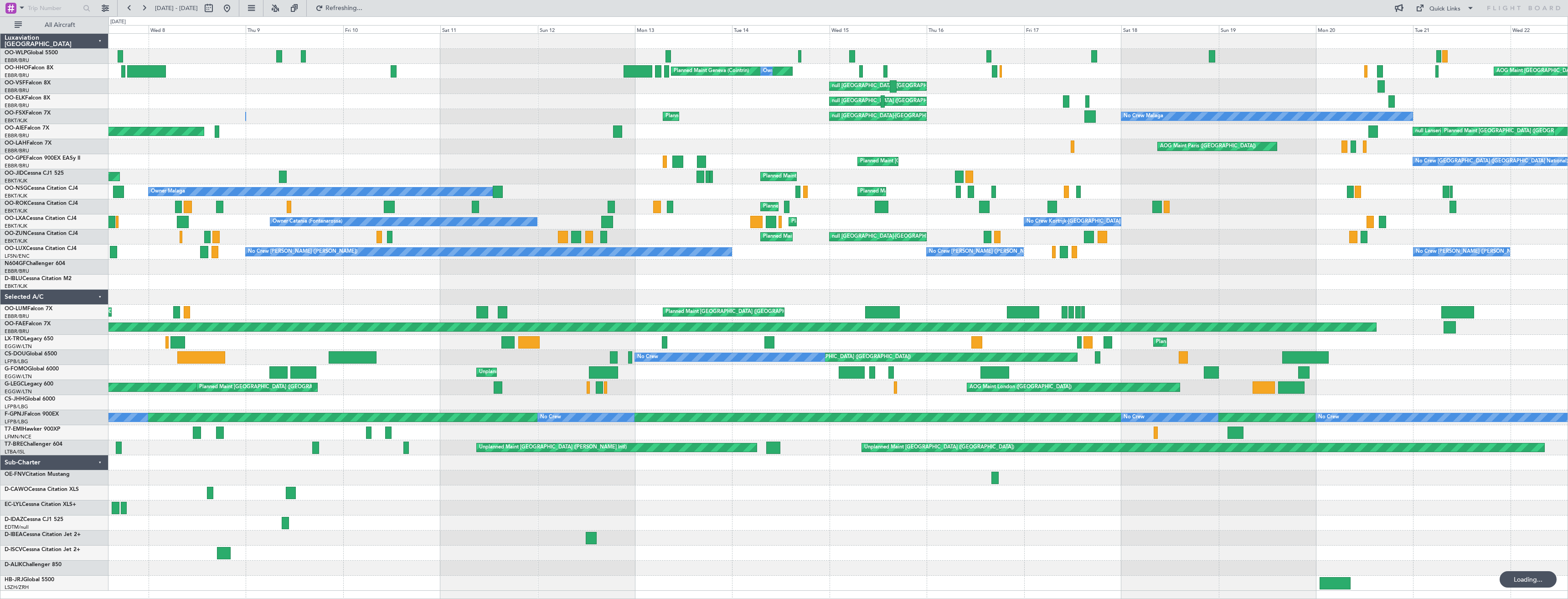
click at [776, 275] on div "Planned Maint London (Biggin Hill) Planned Maint Geneva (Cointrin) Owner AOG Ma…" at bounding box center [838, 312] width 1459 height 557
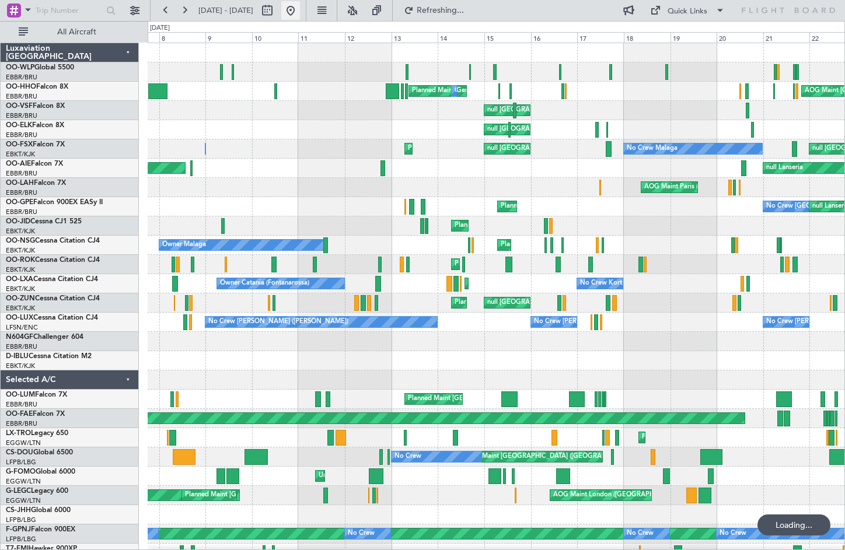
click at [300, 12] on button at bounding box center [290, 10] width 19 height 19
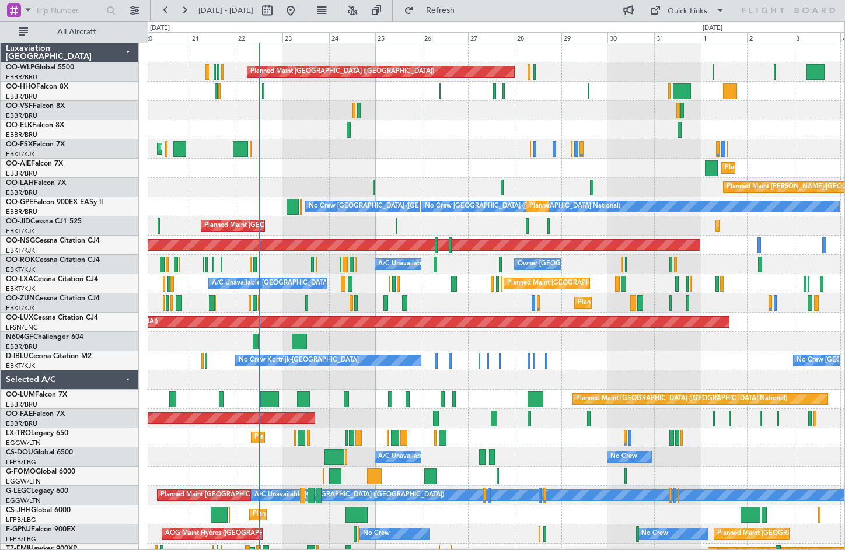
click at [419, 187] on div "Planned Maint Berlin (Brandenburg) AOG Maint Geneva (Cointrin) Planned Maint Ko…" at bounding box center [496, 341] width 696 height 597
